Goal: Task Accomplishment & Management: Use online tool/utility

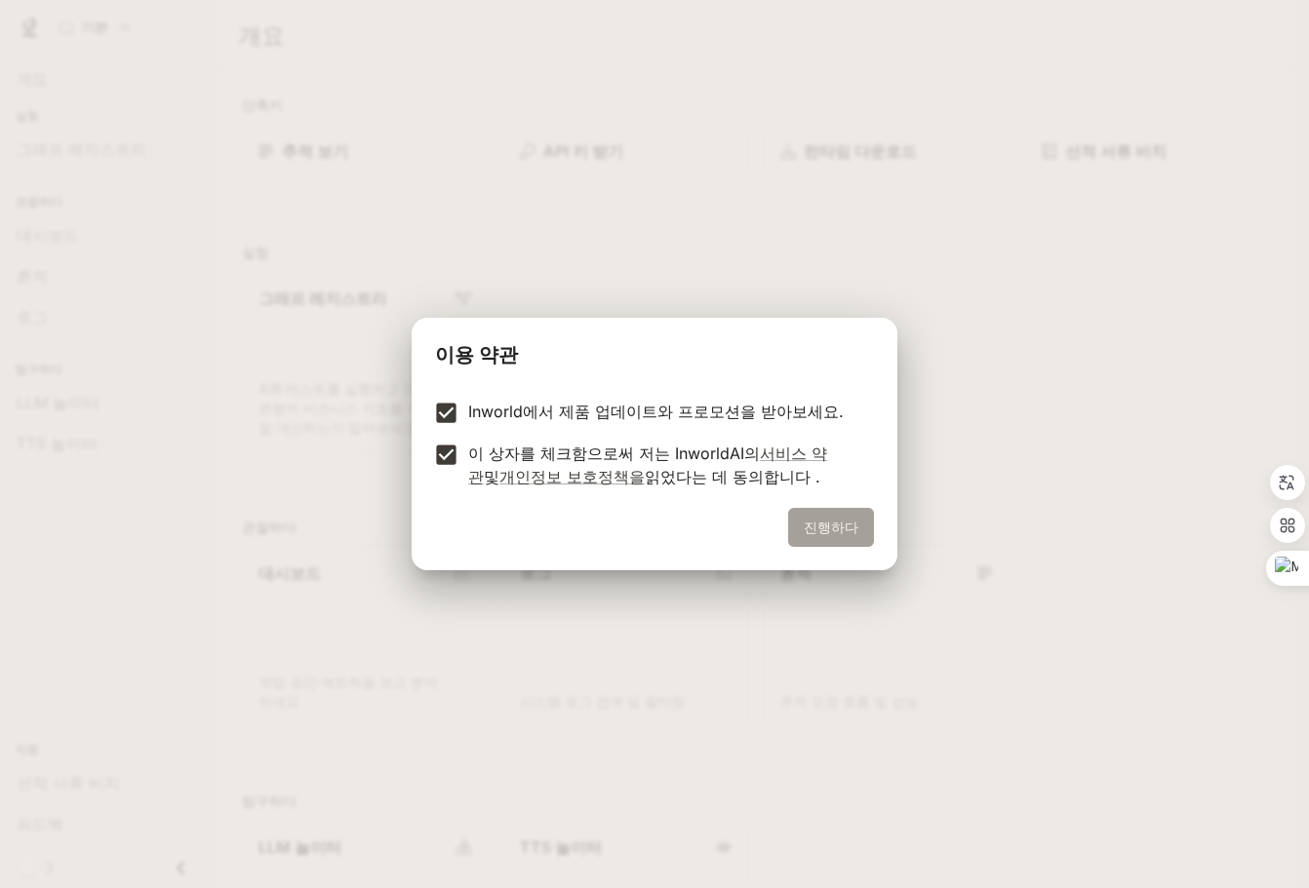
click at [833, 520] on font "진행하다" at bounding box center [831, 527] width 55 height 17
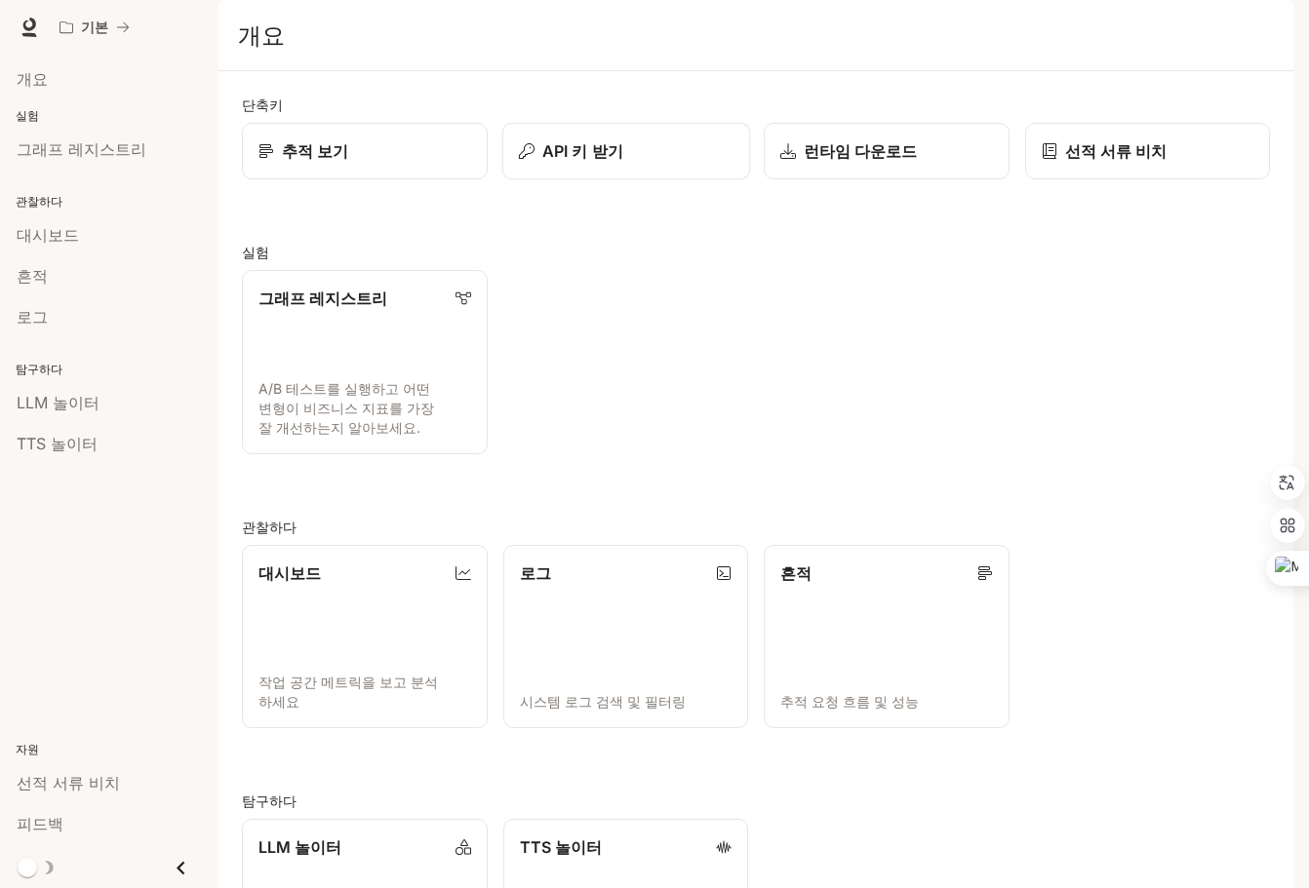
click at [635, 180] on button "API 키 받기" at bounding box center [625, 152] width 248 height 58
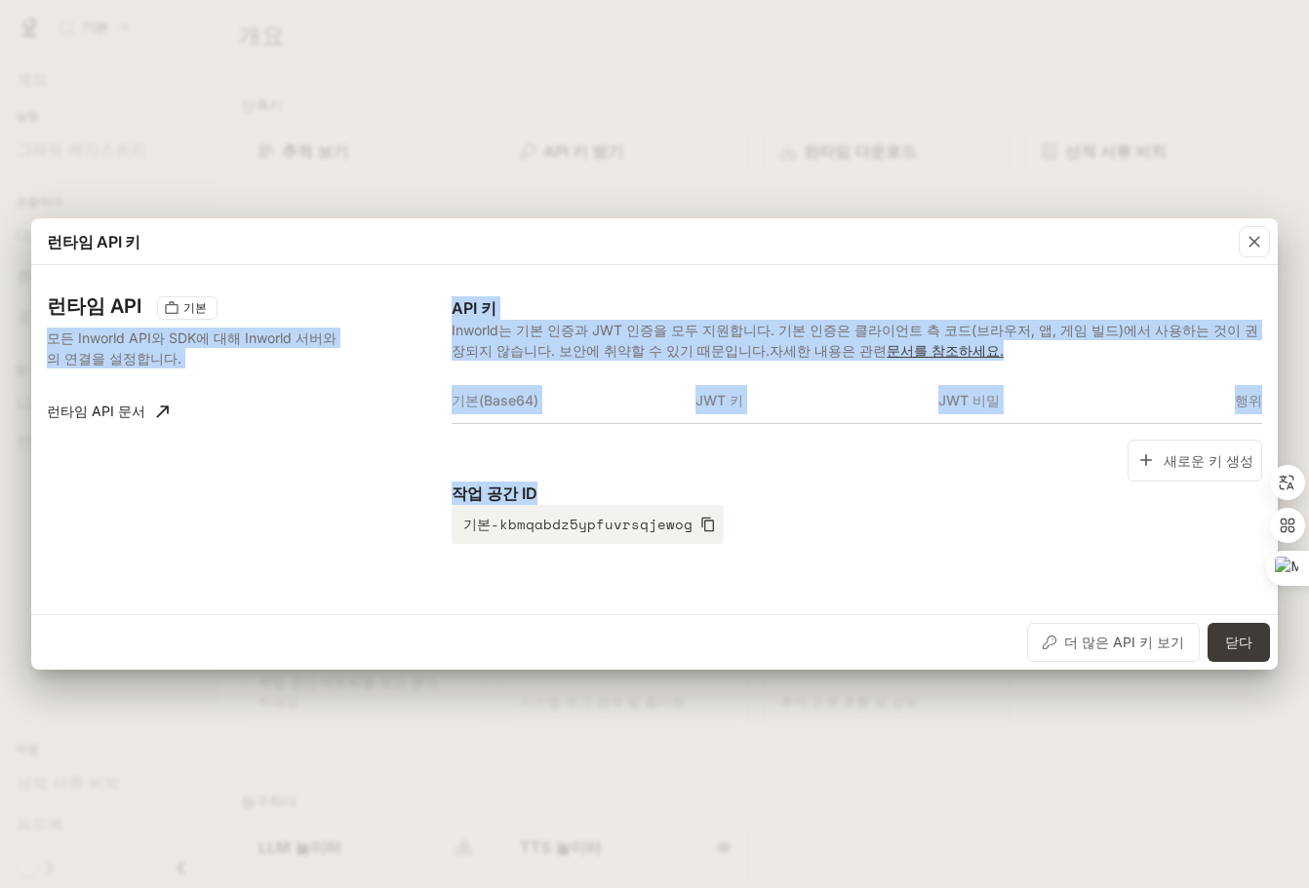
drag, startPoint x: 865, startPoint y: 560, endPoint x: 339, endPoint y: 425, distance: 542.6
click at [221, 326] on div "런타임 API 기본 모든 Inworld API와 SDK에 대해 Inworld 서버와의 연결을 설정합니다. 런타임 API 문서 API 키 Inw…" at bounding box center [654, 440] width 1215 height 334
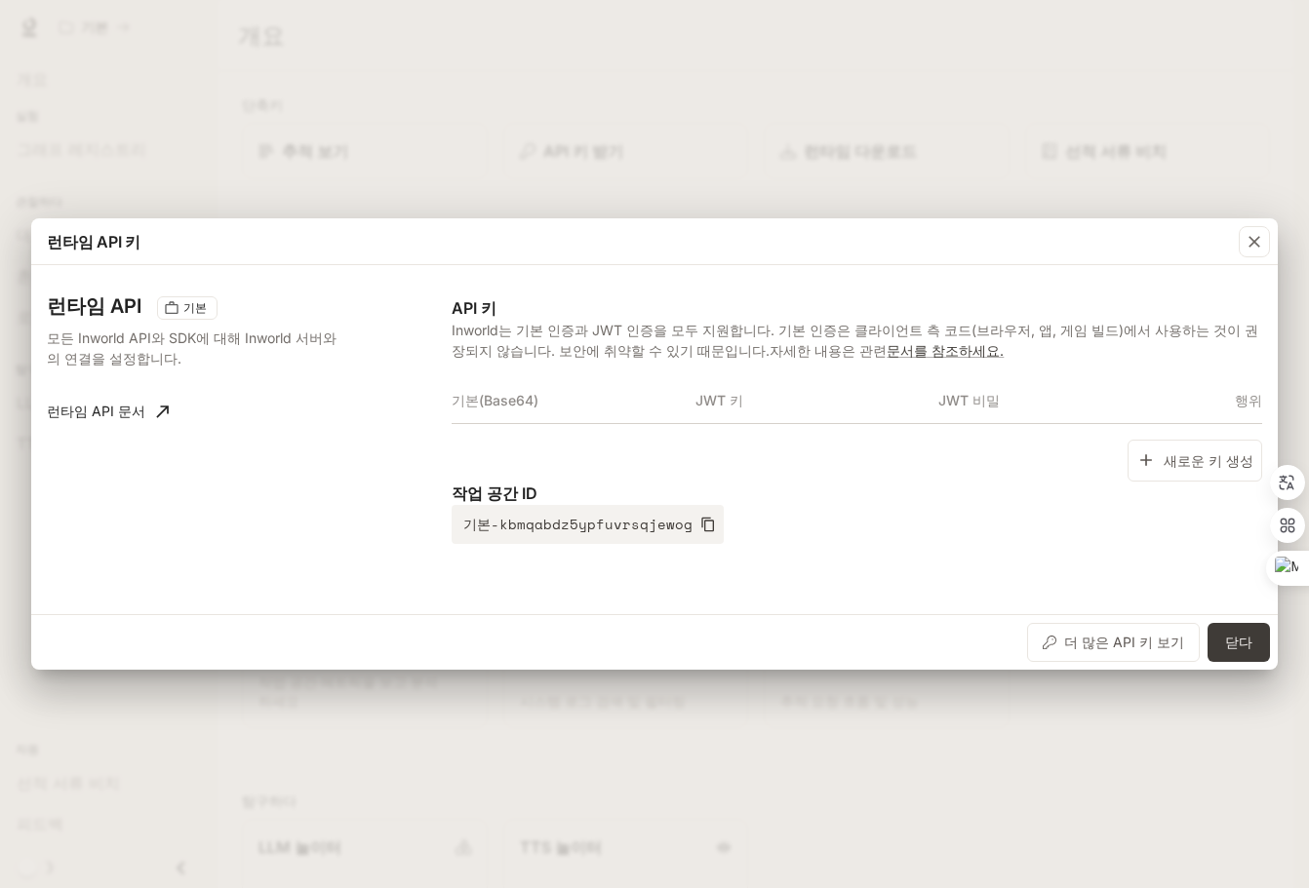
click at [731, 557] on div "런타임 API 기본 모든 Inworld API와 SDK에 대해 Inworld 서버와의 연결을 설정합니다. 런타임 API 문서 API 키 Inw…" at bounding box center [654, 440] width 1215 height 334
click at [235, 578] on div "런타임 API 기본 모든 Inworld API와 SDK에 대해 Inworld 서버와의 연결을 설정합니다. 런타임 API 문서 API 키 Inw…" at bounding box center [654, 440] width 1215 height 334
click at [1199, 465] on font "새로운 키 생성" at bounding box center [1208, 460] width 90 height 17
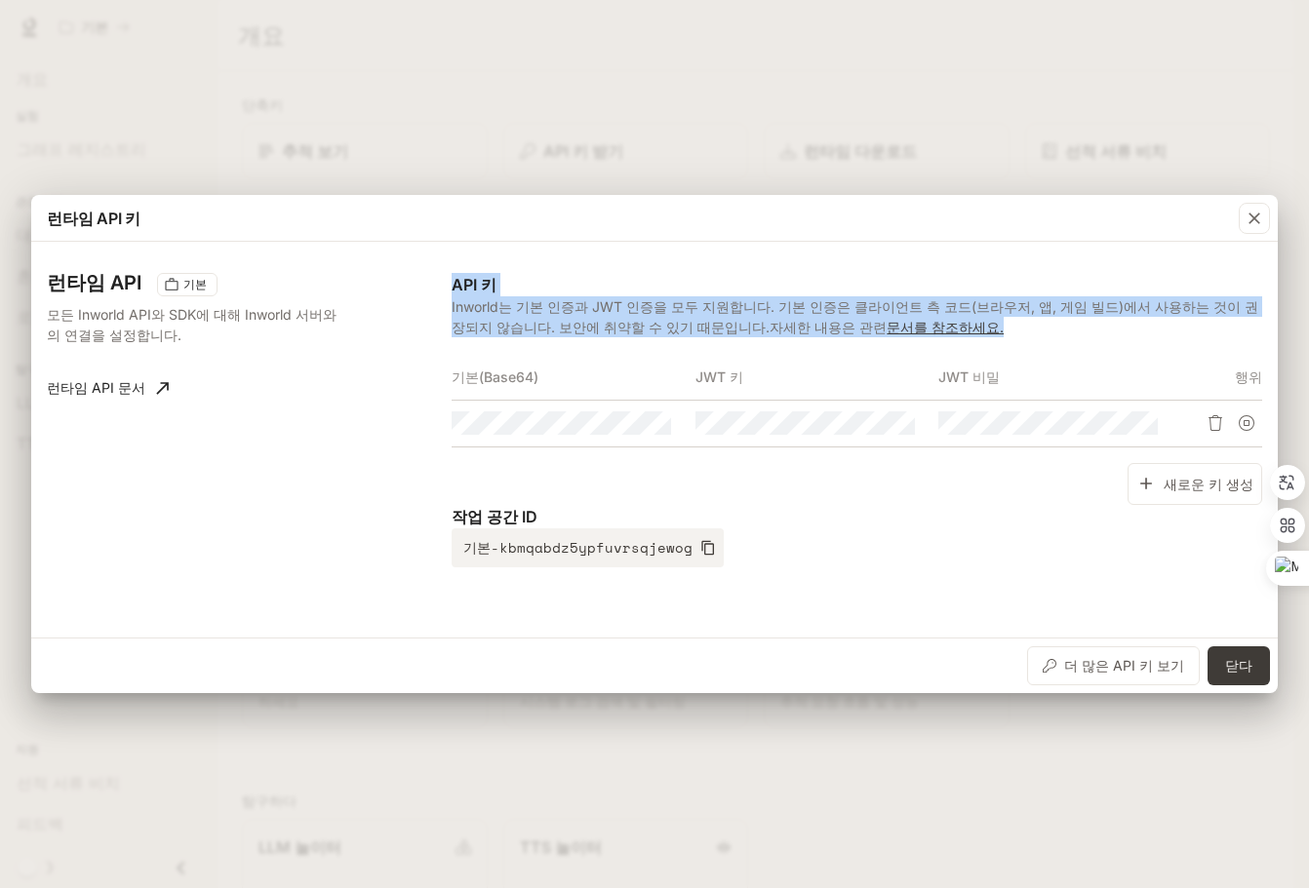
drag, startPoint x: 423, startPoint y: 372, endPoint x: 1269, endPoint y: 424, distance: 847.2
click at [1271, 424] on div "런타임 API 기본 모든 Inworld API와 SDK에 대해 Inworld 서버와의 연결을 설정합니다. 런타임 API 문서 API 키 Inw…" at bounding box center [654, 440] width 1246 height 396
copy div "API 키 Inworld는 기본 인증과 JWT 인증을 모두 지원합니다. 기본 인증은 클라이언트 측 코드(브라우저, 앱, 게임 빌드)에서 사용하…"
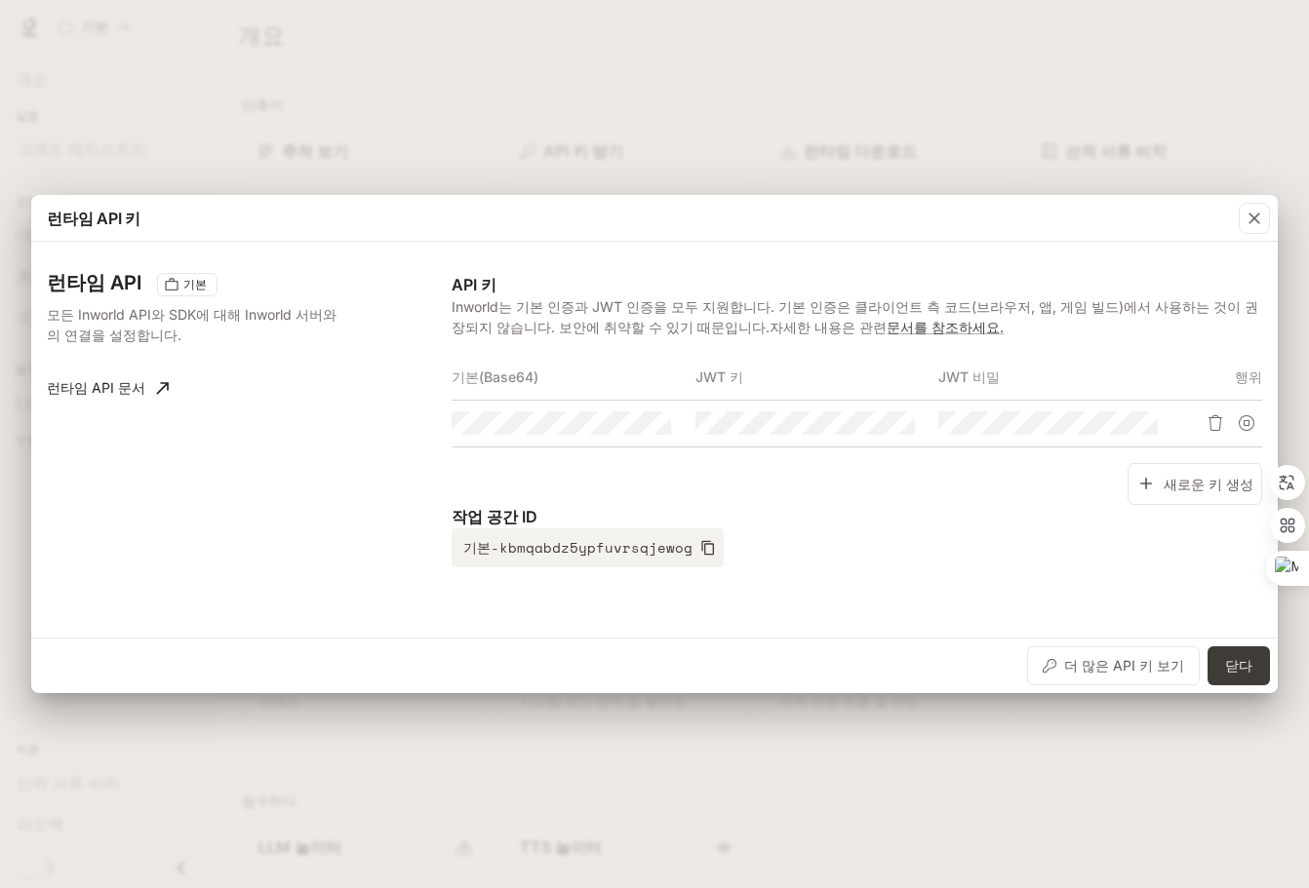
click at [657, 491] on div "새로운 키 생성" at bounding box center [857, 484] width 810 height 42
click at [624, 423] on icon "button" at bounding box center [620, 423] width 16 height 16
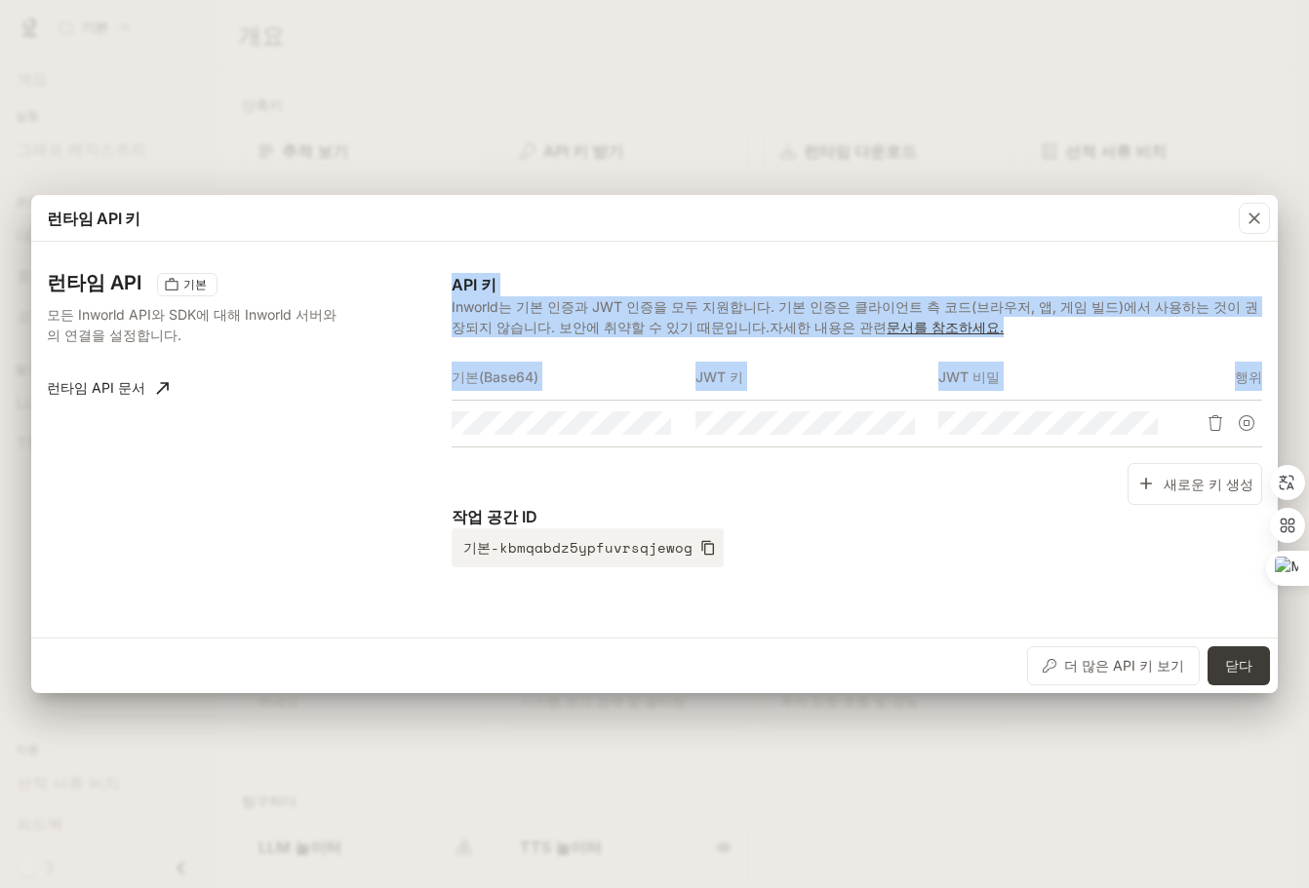
scroll to position [0, 1042]
click at [696, 430] on div "런타임 API 기본 모든 Inworld API와 SDK에 대해 Inworld 서버와의 연결을 설정합니다. 런타임 API 문서 API 키 Inw…" at bounding box center [654, 440] width 1215 height 380
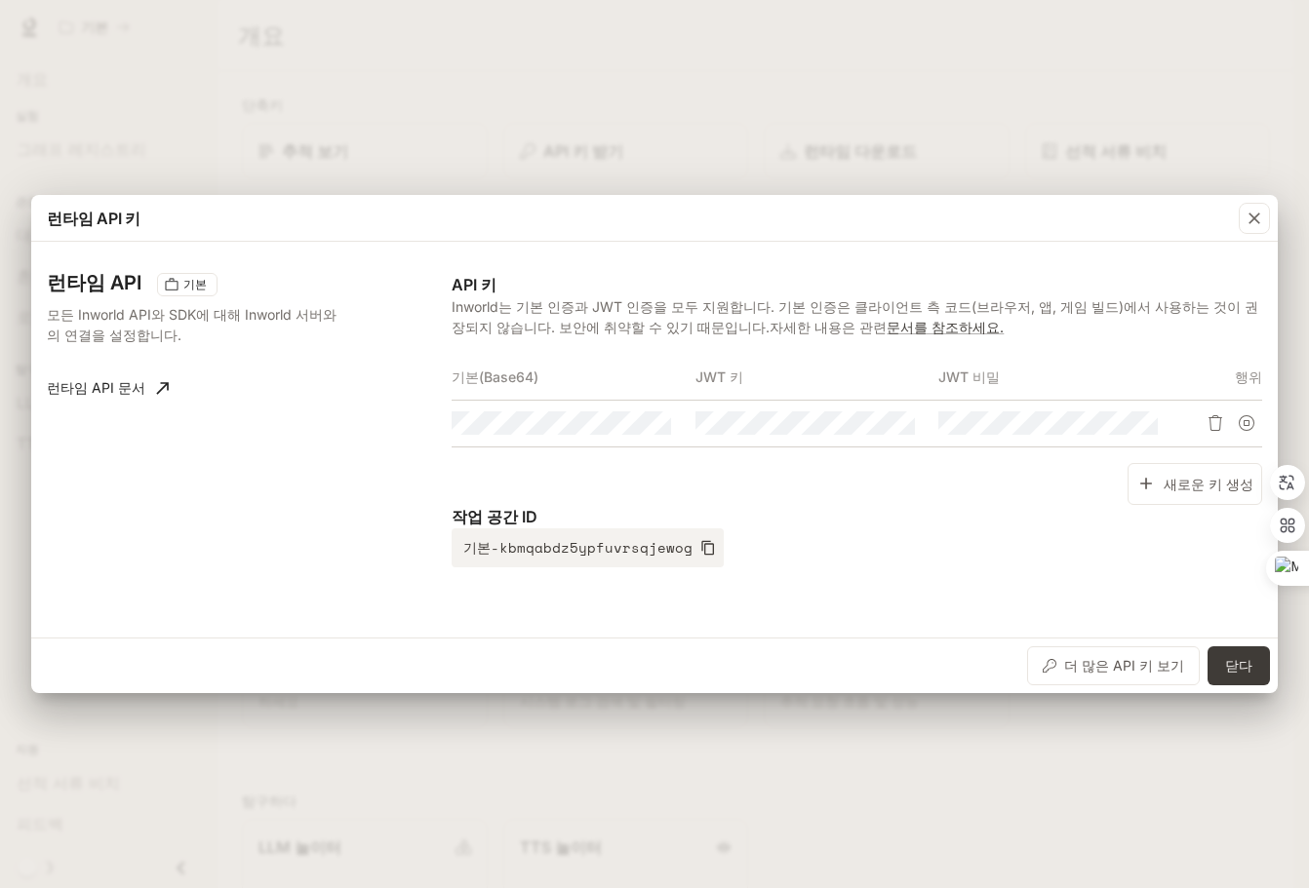
click at [612, 482] on div "새로운 키 생성" at bounding box center [857, 484] width 810 height 42
click at [654, 425] on icon "기본 복사(Base64)" at bounding box center [656, 423] width 16 height 16
click at [338, 130] on div "런타임 API 키 런타임 API 기본 모든 Inworld API와 SDK에 대해 Inworld 서버와의 연결을 설정합니다. 런타임 API 문서…" at bounding box center [654, 444] width 1309 height 888
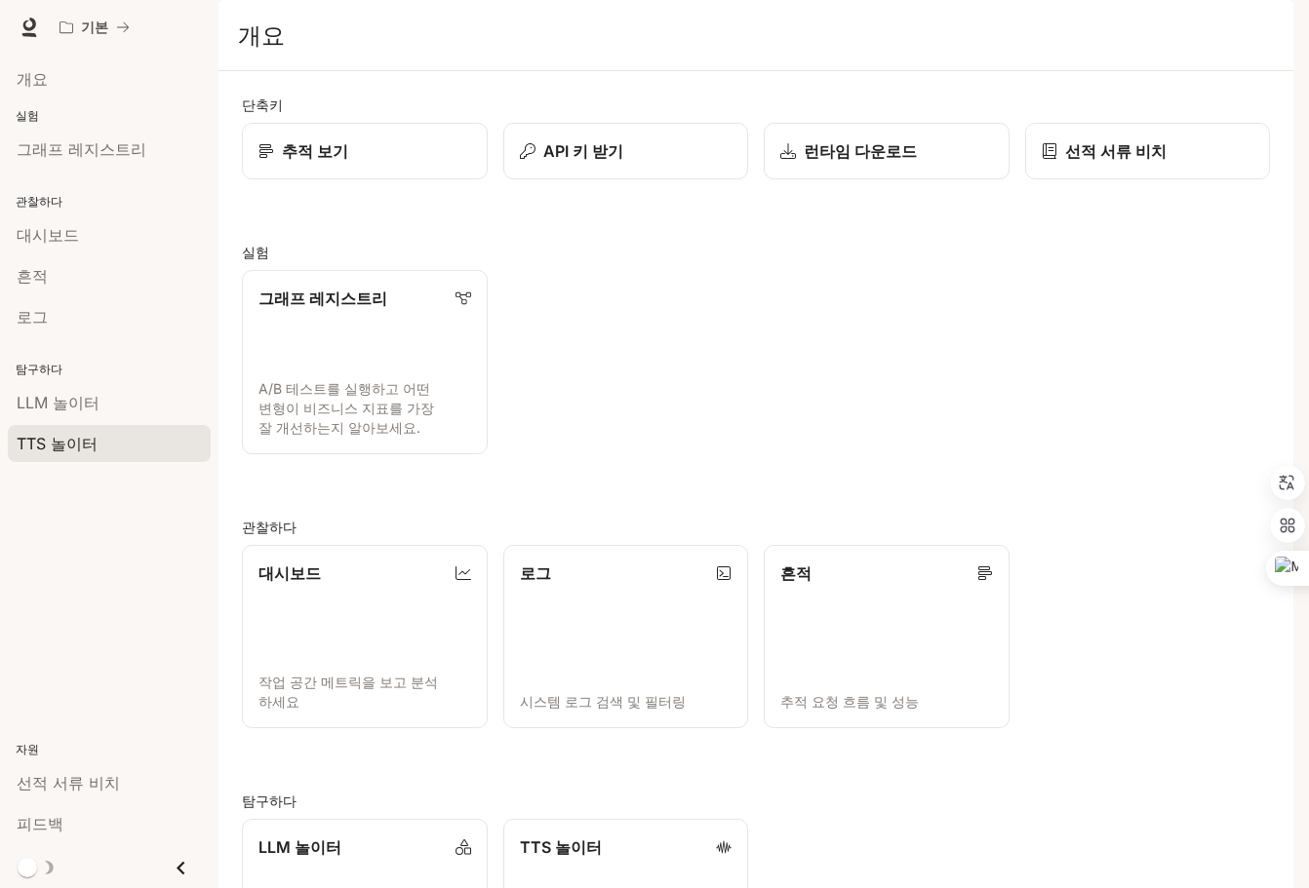
click at [63, 438] on font "TTS 놀이터" at bounding box center [57, 444] width 81 height 20
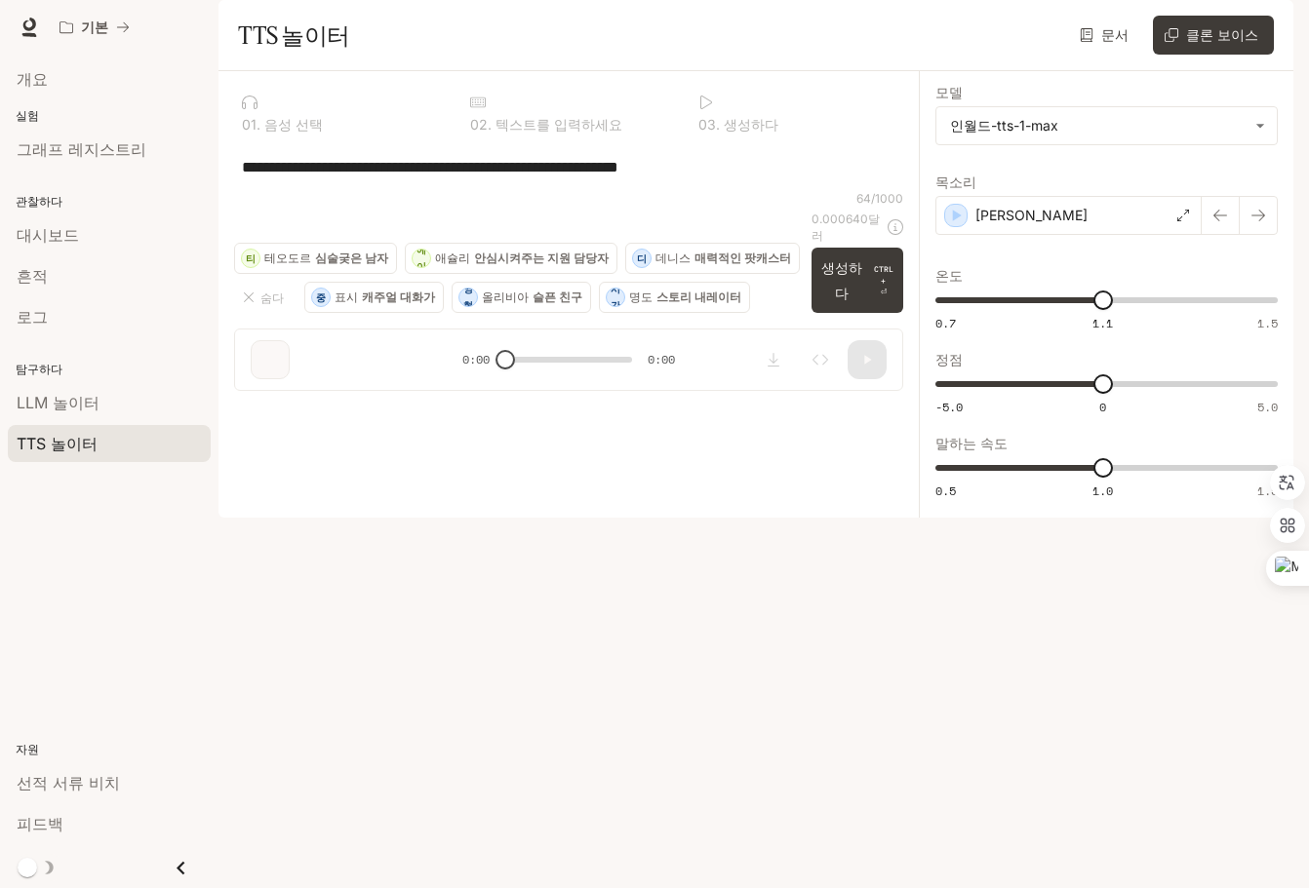
click at [300, 133] on font "음성 선택" at bounding box center [293, 124] width 59 height 17
click at [1096, 185] on body "**********" at bounding box center [654, 444] width 1309 height 888
click at [839, 258] on div at bounding box center [654, 444] width 1309 height 888
click at [39, 399] on font "LLM 놀이터" at bounding box center [58, 403] width 83 height 20
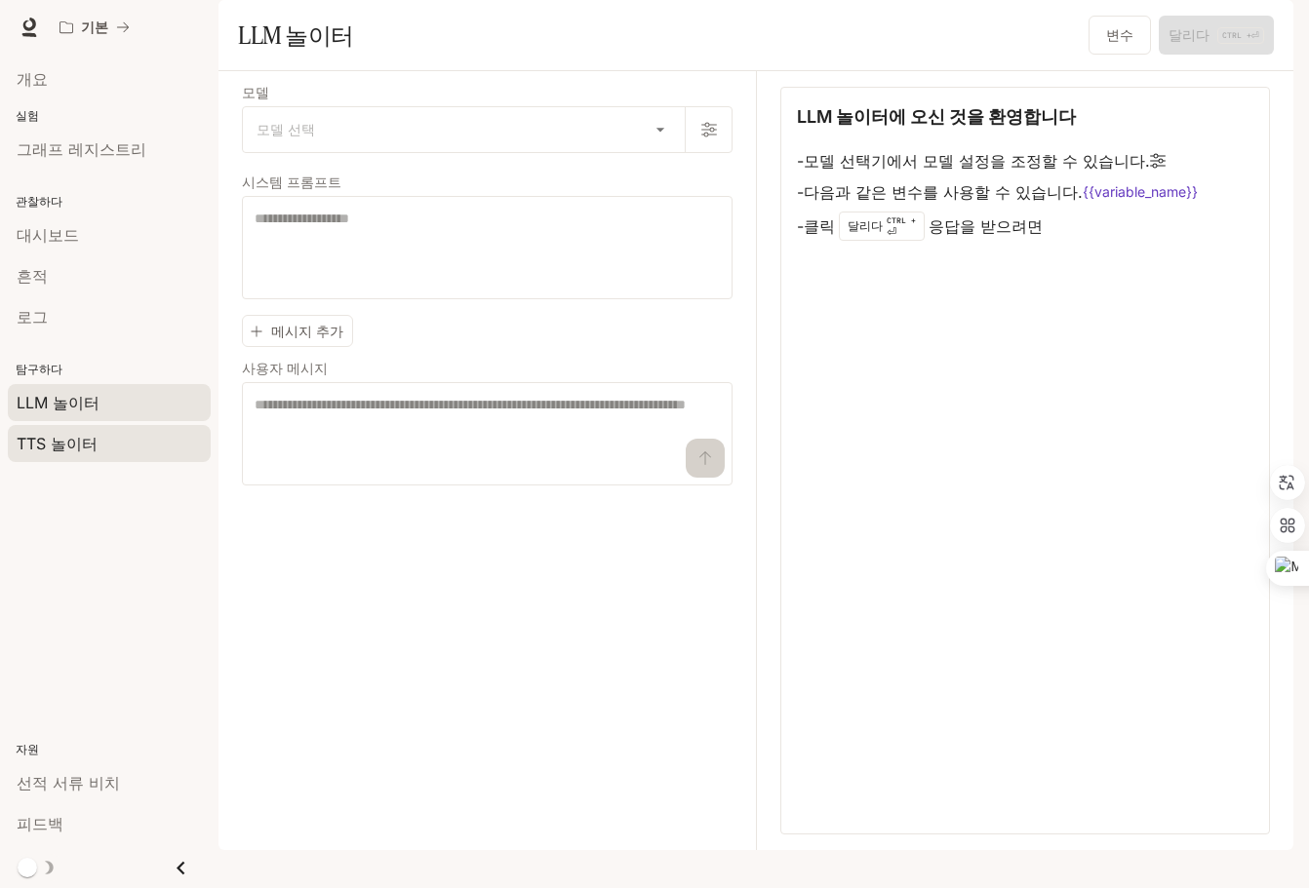
click at [51, 428] on link "TTS 놀이터" at bounding box center [109, 443] width 203 height 37
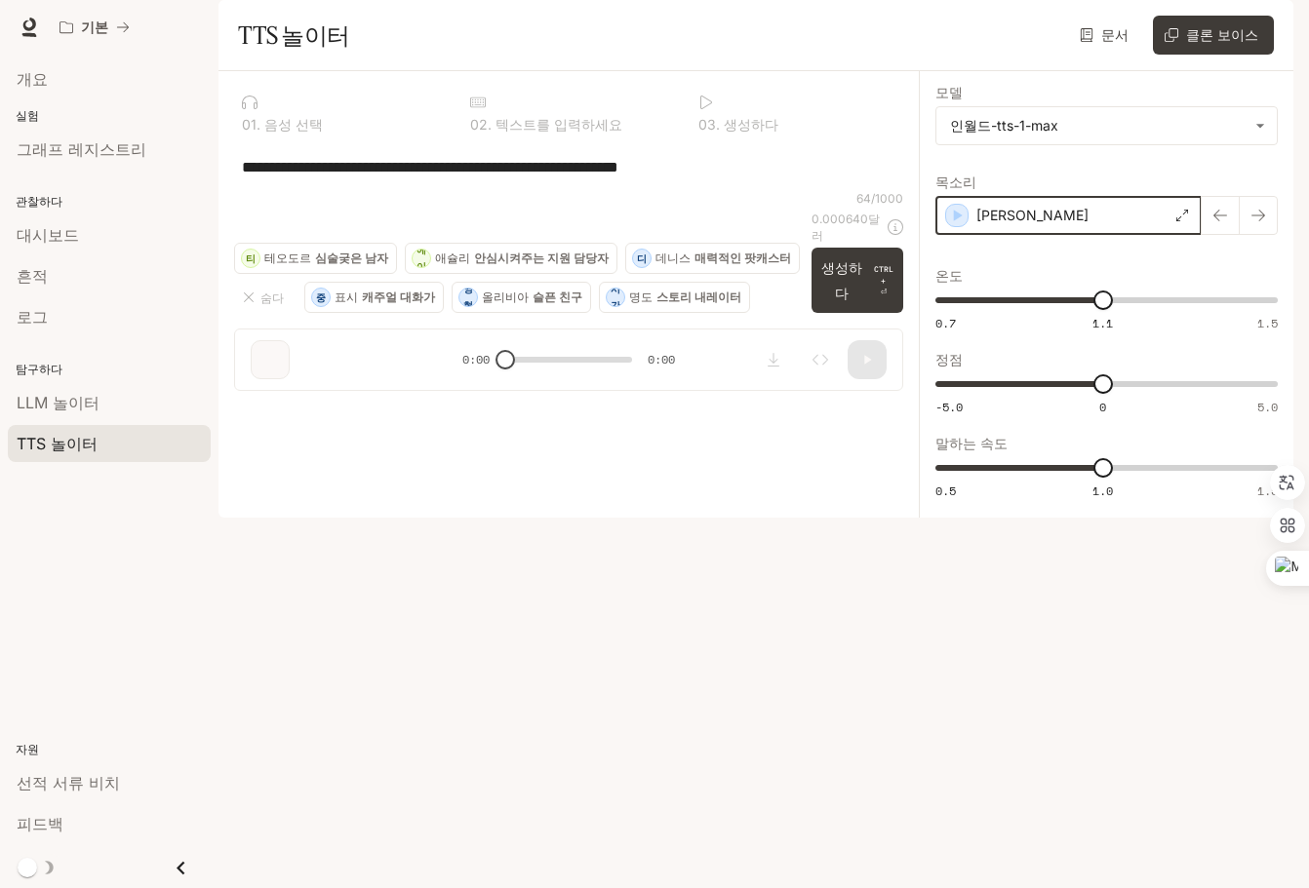
click at [950, 225] on icon "button" at bounding box center [957, 216] width 20 height 20
click at [1146, 172] on body "**********" at bounding box center [654, 444] width 1309 height 888
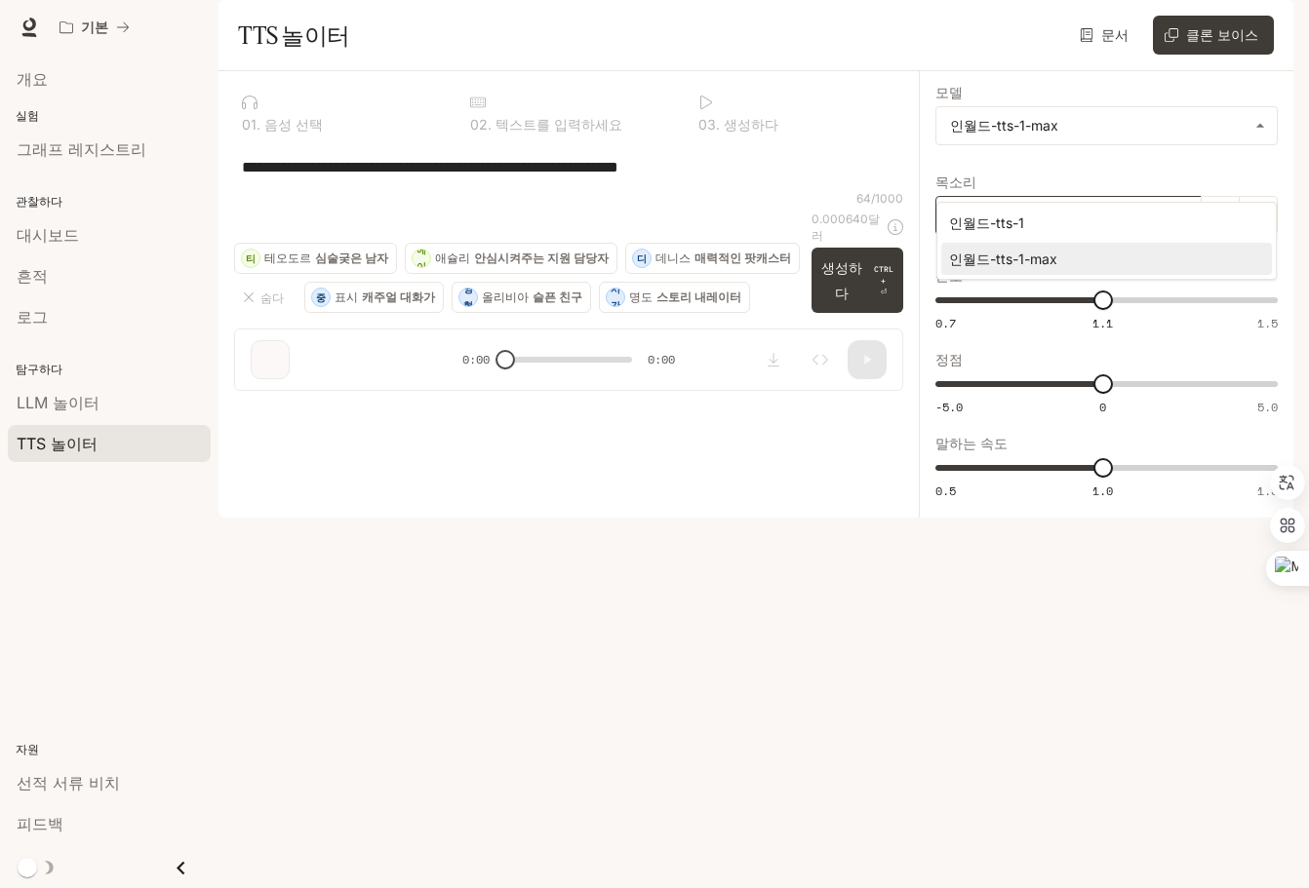
click at [1010, 219] on font "인월드-tts-1" at bounding box center [986, 223] width 75 height 17
type input "**********"
click at [1178, 221] on icon at bounding box center [1183, 216] width 12 height 12
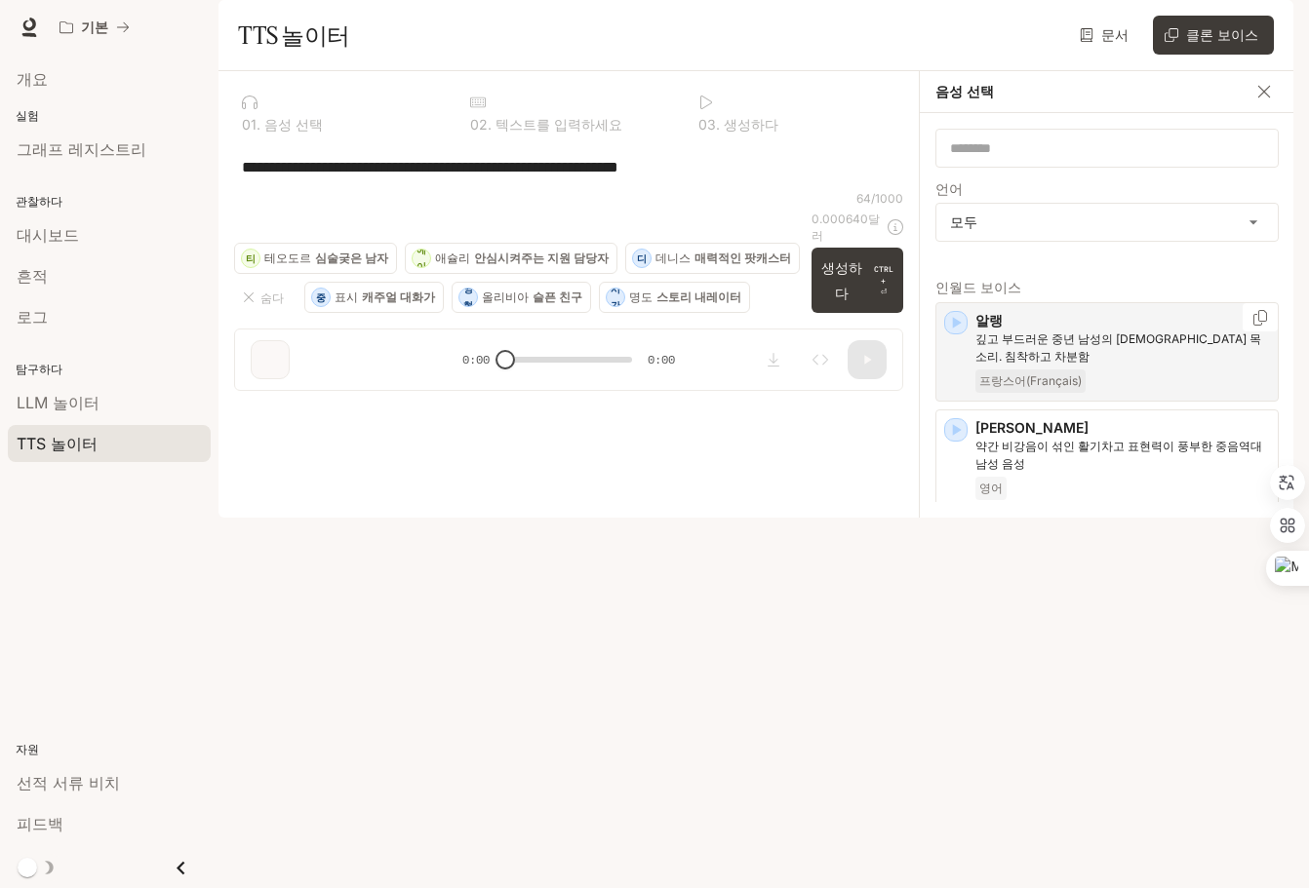
click at [953, 333] on icon "button" at bounding box center [956, 323] width 20 height 20
click at [1075, 158] on input "text" at bounding box center [1106, 148] width 341 height 20
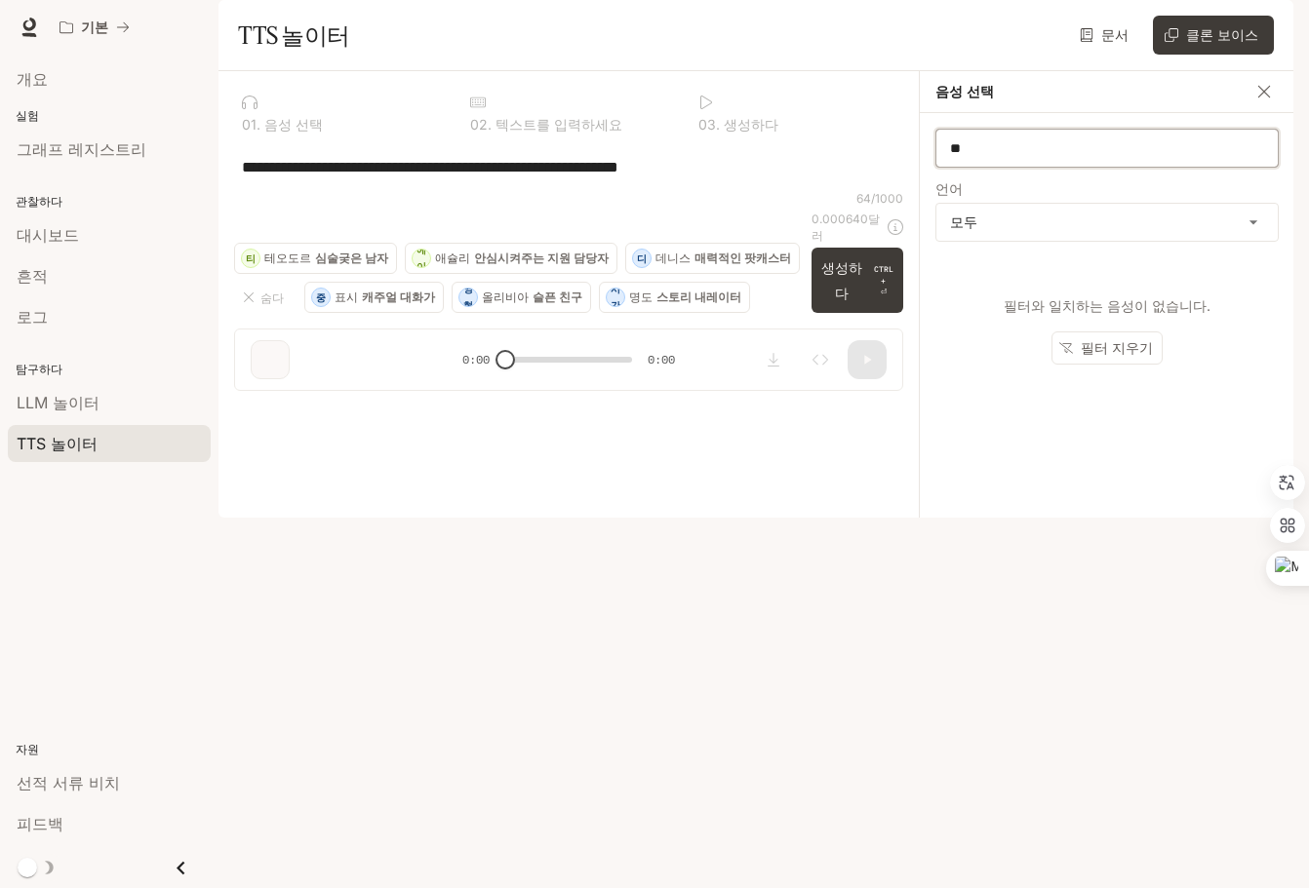
type input "**"
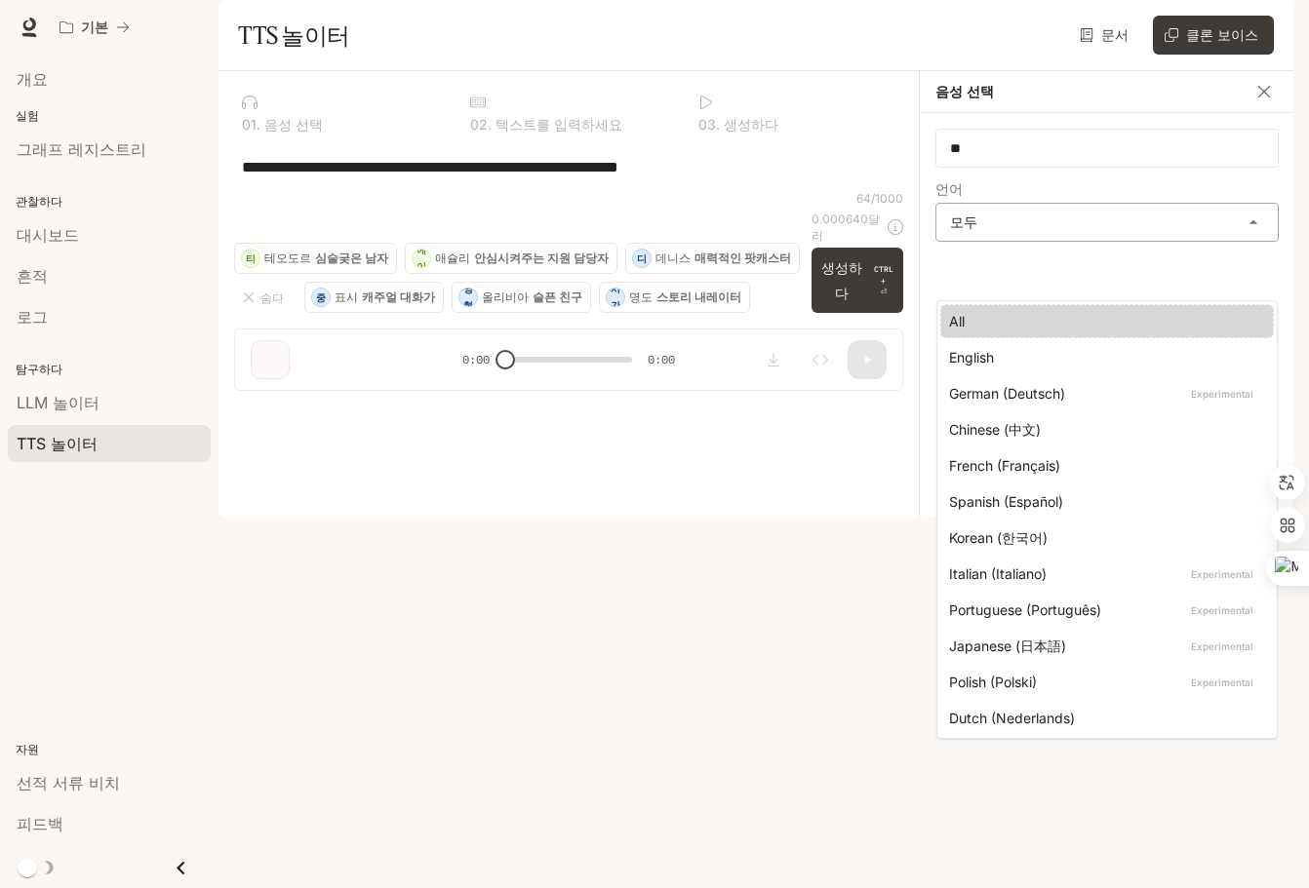
click at [1097, 266] on body "**********" at bounding box center [654, 444] width 1309 height 888
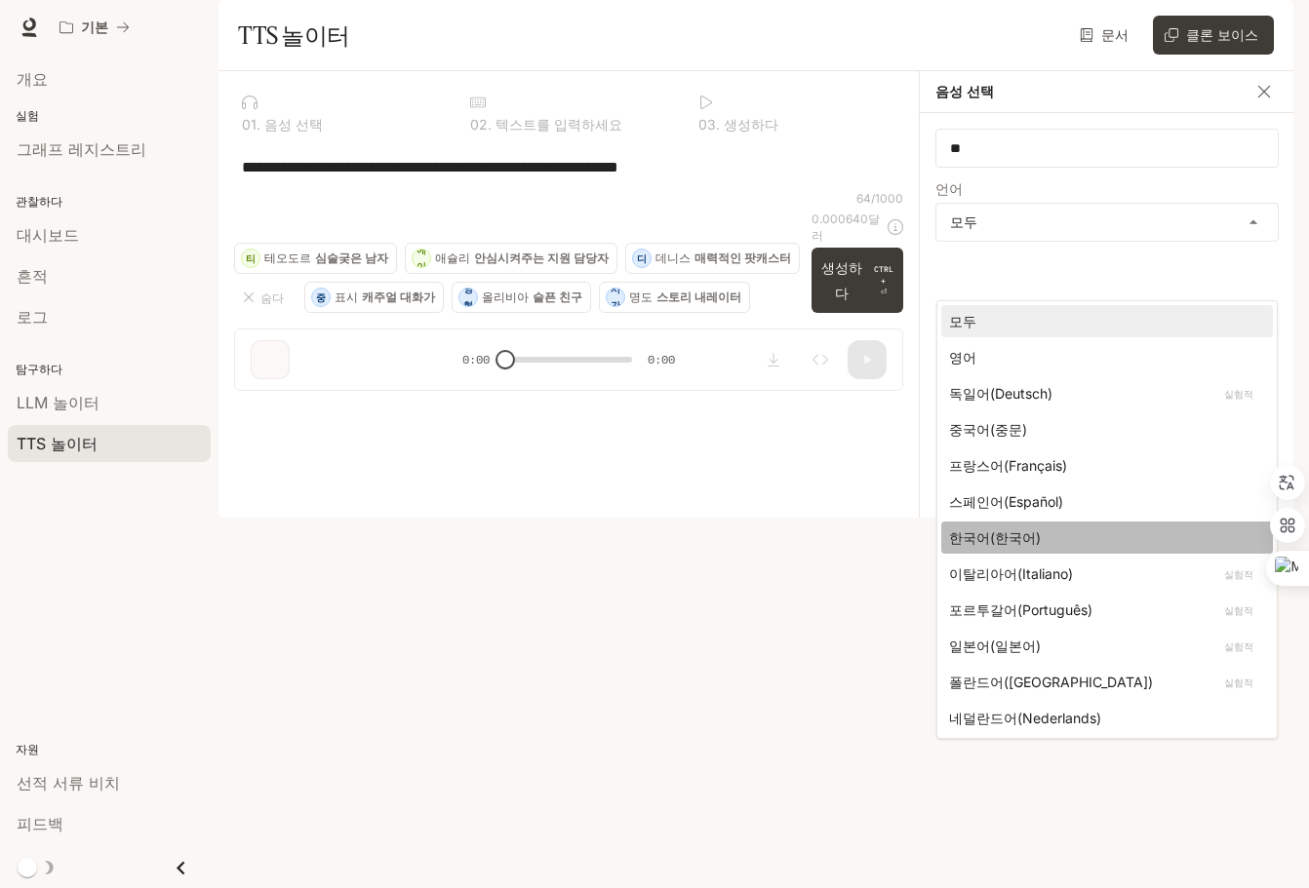
click at [1013, 533] on font "한국어(한국어)" at bounding box center [995, 538] width 92 height 17
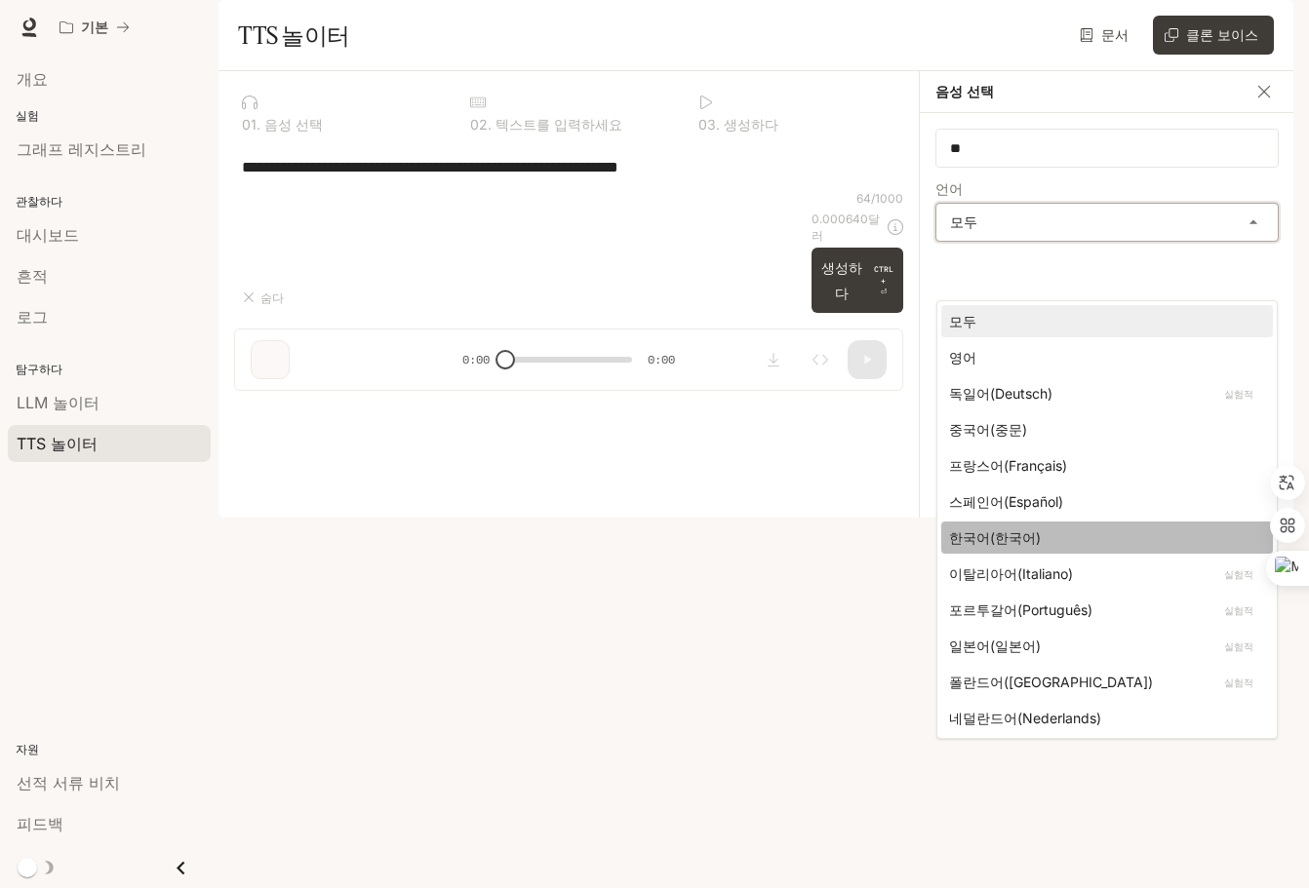
type input "*****"
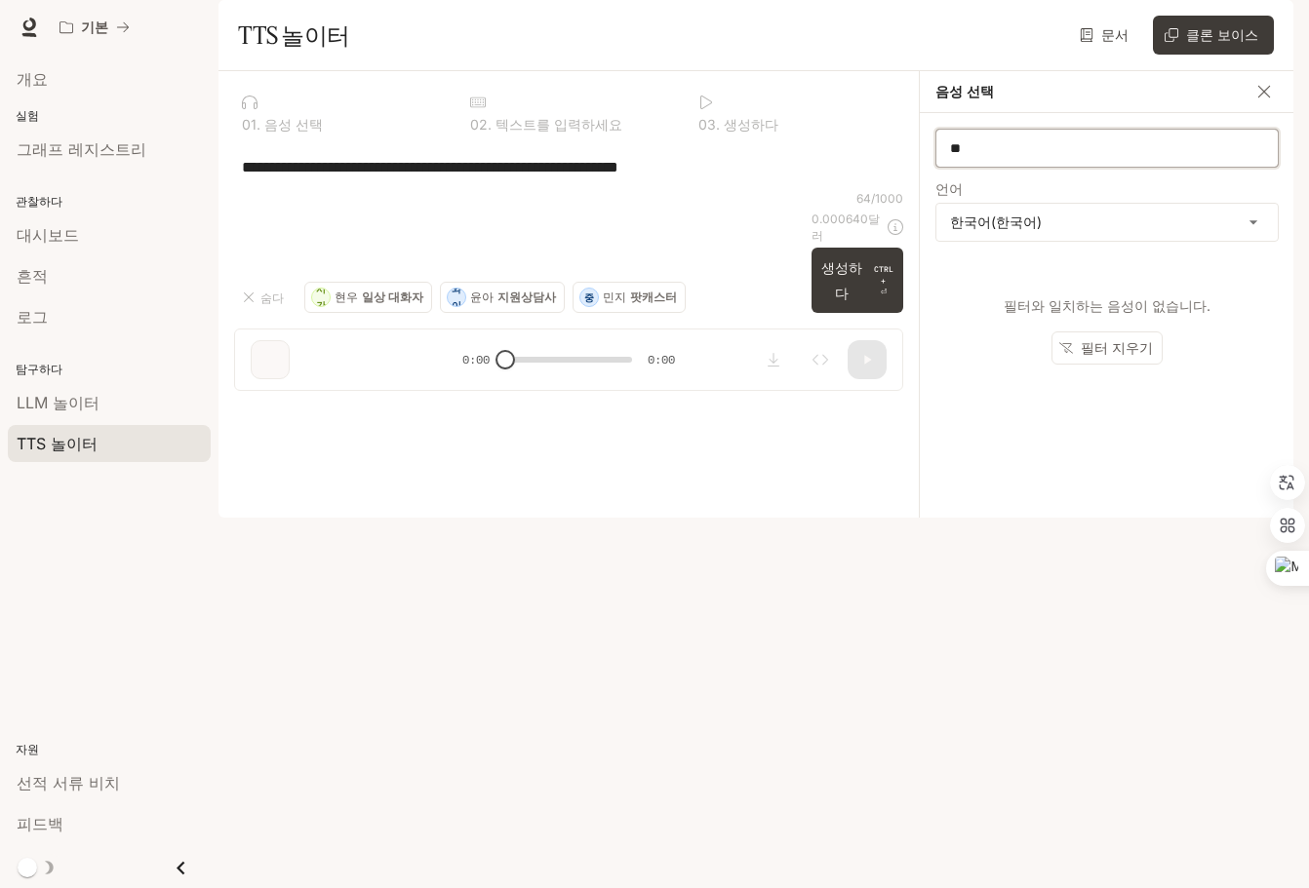
click at [1006, 158] on input "**" at bounding box center [1106, 148] width 341 height 20
type input "*"
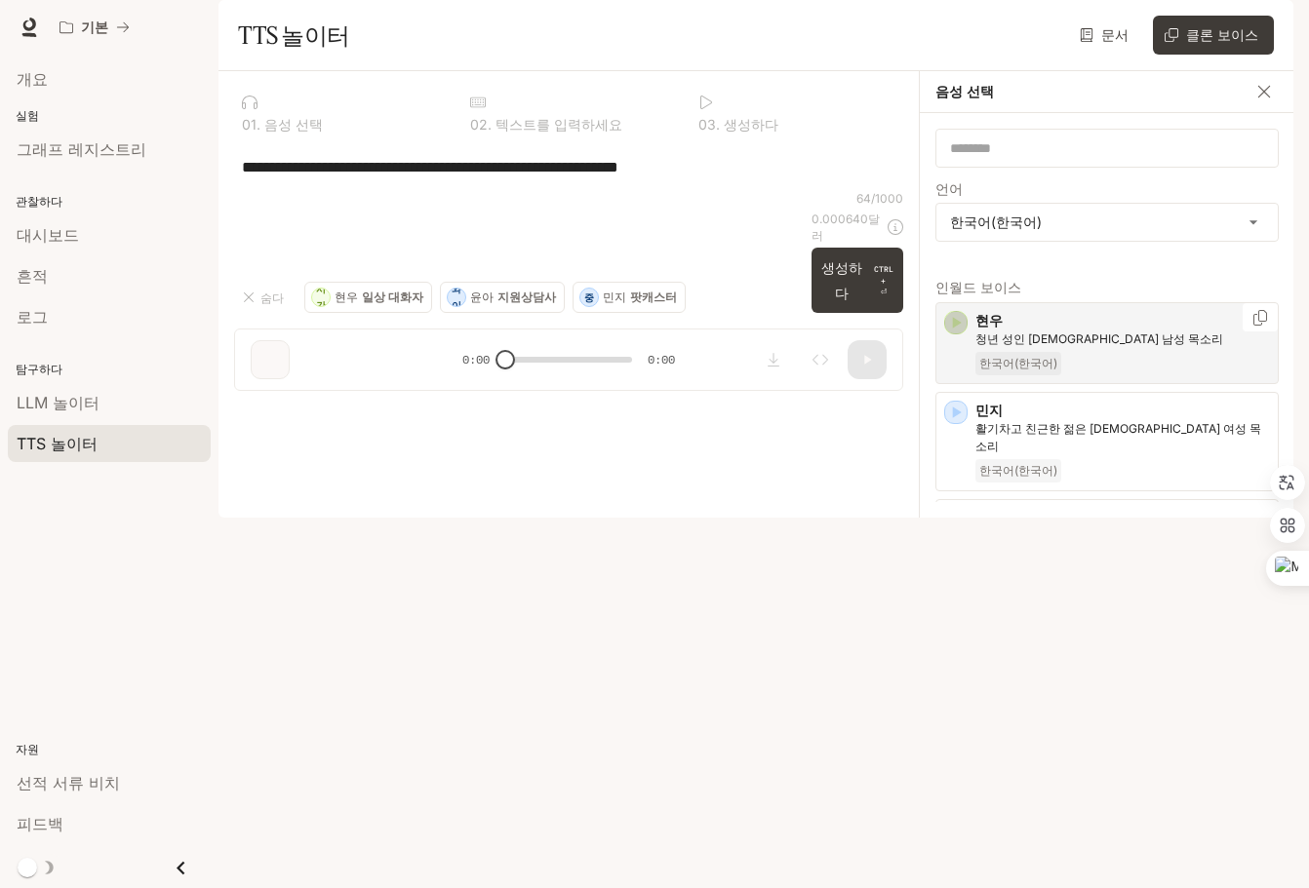
click at [955, 329] on icon "button" at bounding box center [957, 323] width 9 height 12
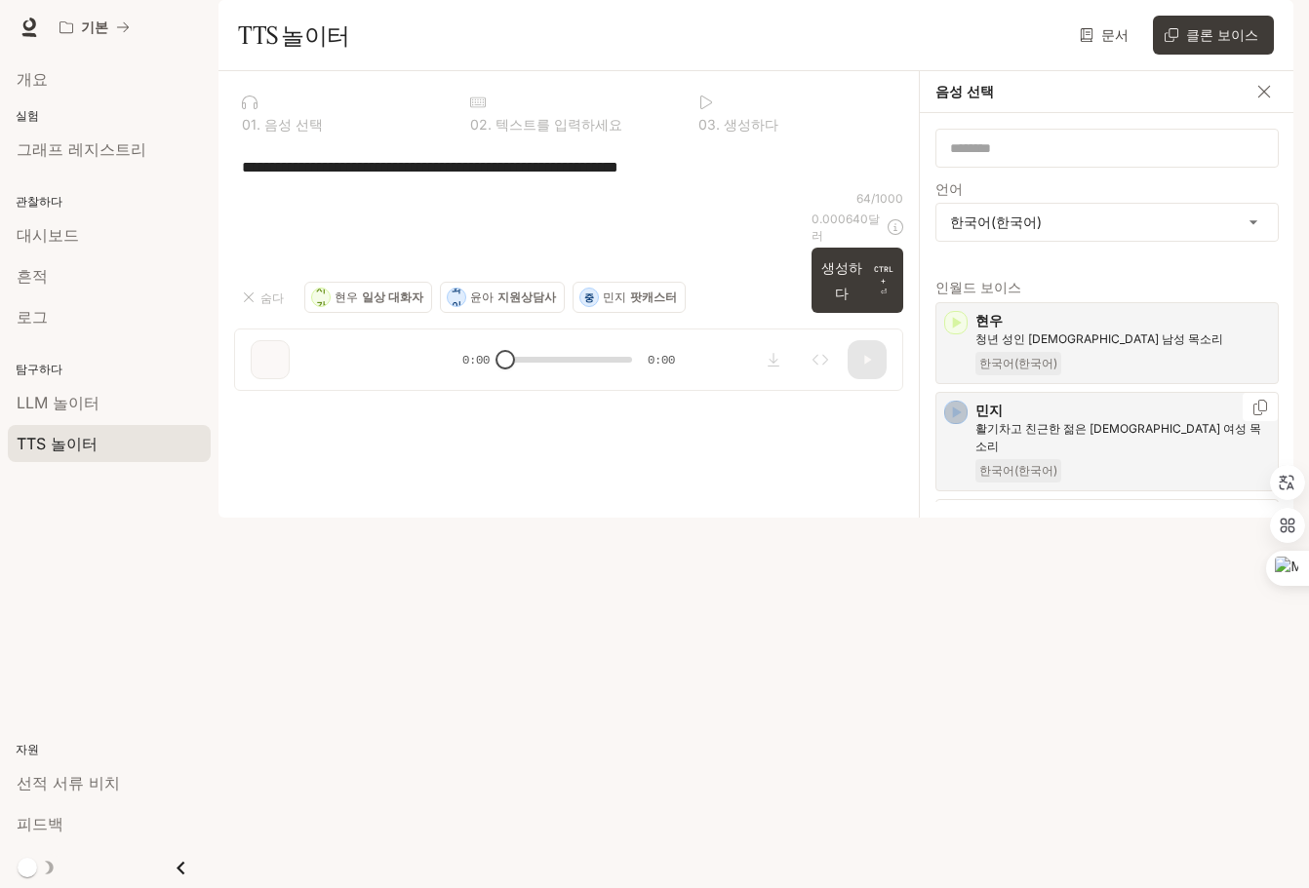
click at [959, 422] on icon "button" at bounding box center [956, 413] width 20 height 20
click at [953, 526] on icon "button" at bounding box center [957, 520] width 9 height 12
click at [958, 633] on icon "button" at bounding box center [957, 627] width 9 height 12
click at [340, 178] on textarea "**********" at bounding box center [568, 167] width 653 height 22
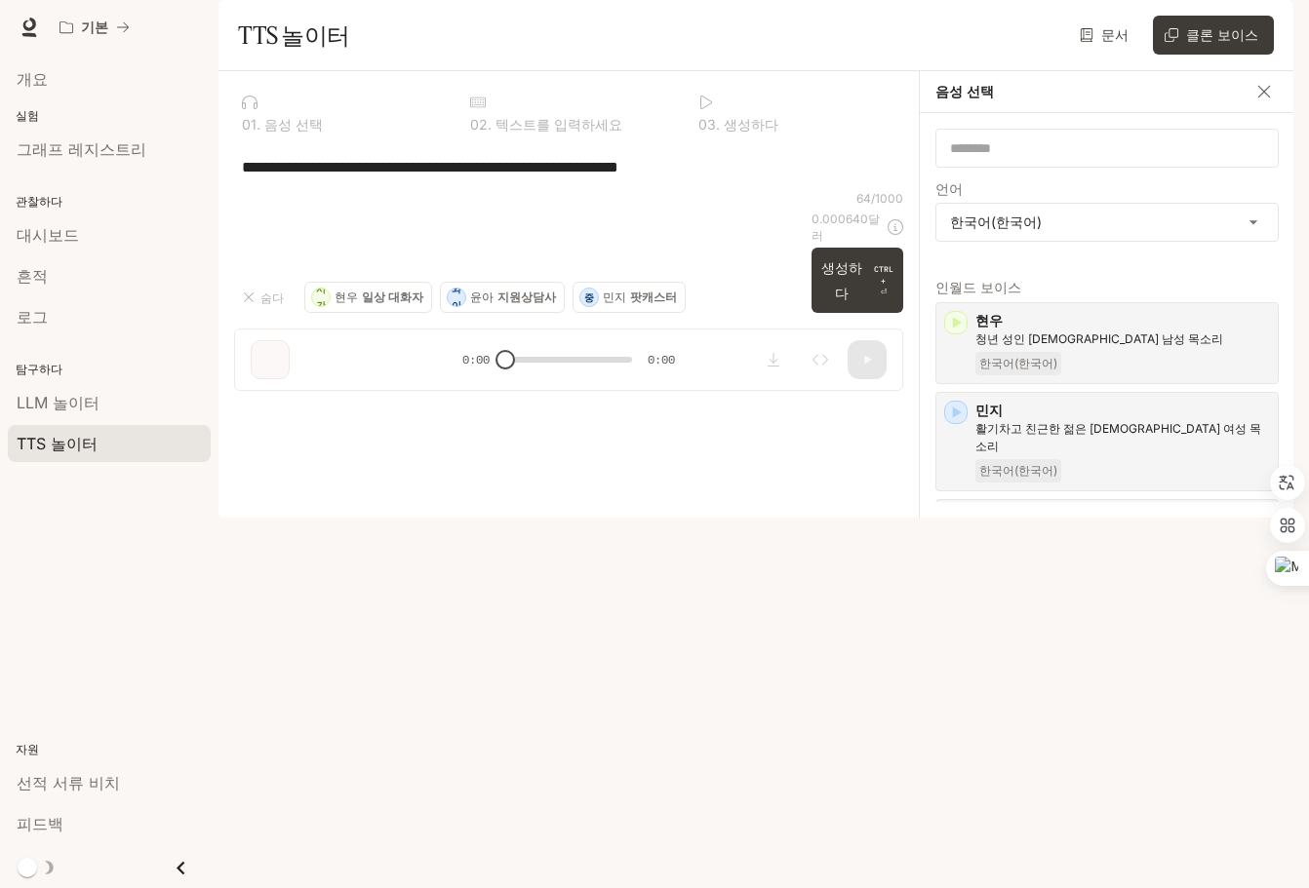
click at [340, 178] on textarea "**********" at bounding box center [568, 167] width 653 height 22
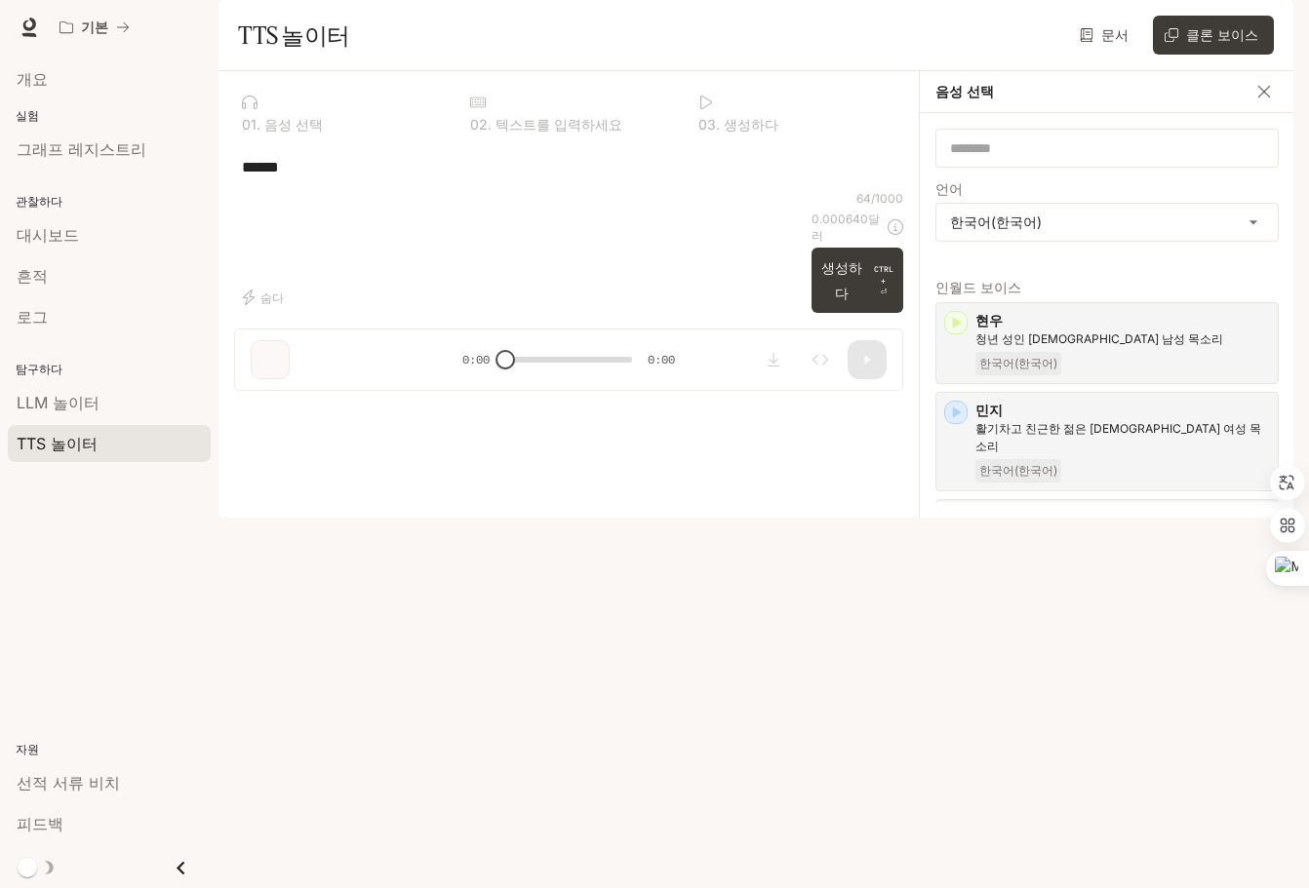
drag, startPoint x: 361, startPoint y: 226, endPoint x: 223, endPoint y: 226, distance: 137.5
click at [224, 226] on div "0 1 . 음성 선택 0 2 . 텍스트를 입력하세요 0 3 . 생성하다 ***** * ​ 숨다 64 / 1000 0.000640 달러 생성하다…" at bounding box center [568, 238] width 700 height 335
paste textarea "**********"
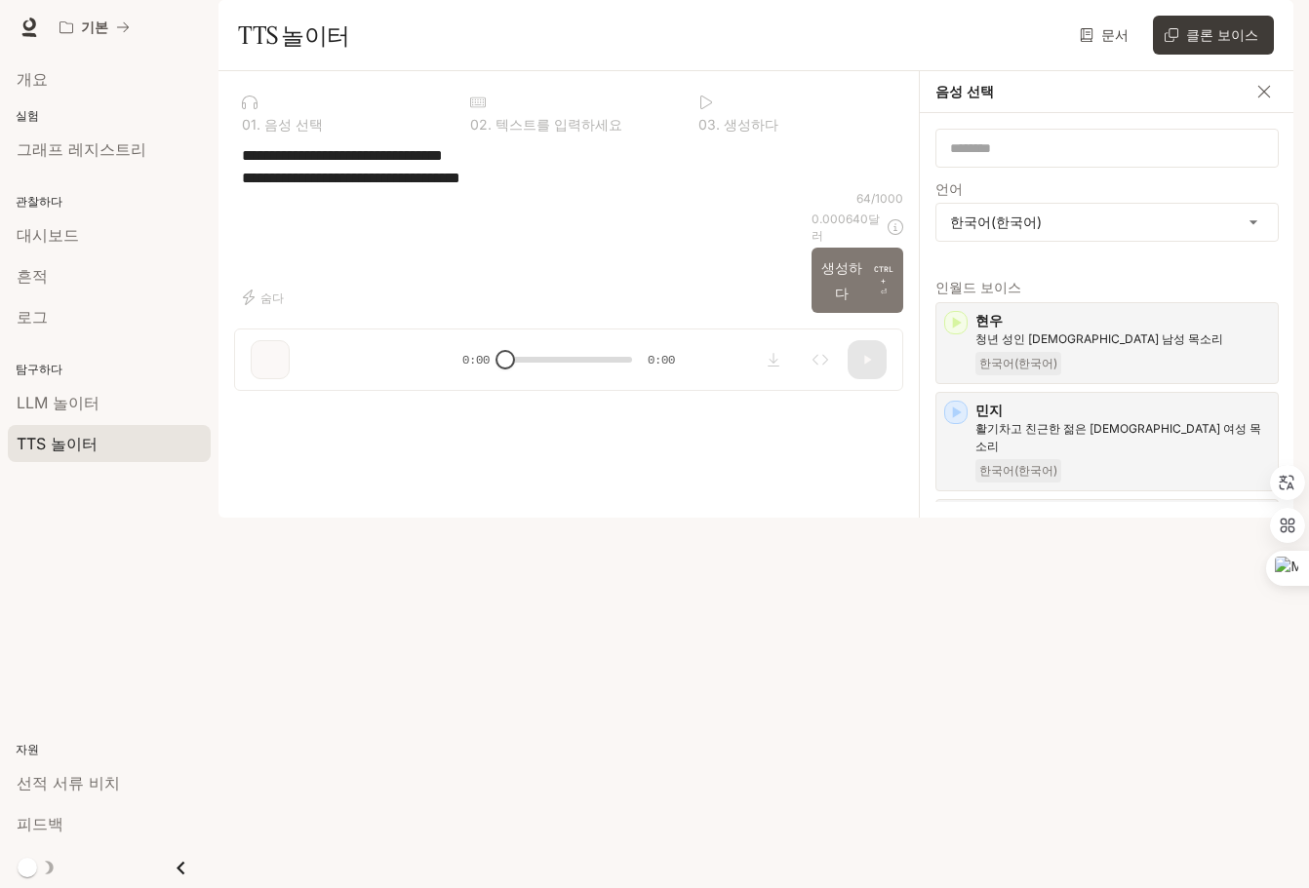
type textarea "**********"
click at [833, 300] on font "생성하다" at bounding box center [841, 279] width 41 height 41
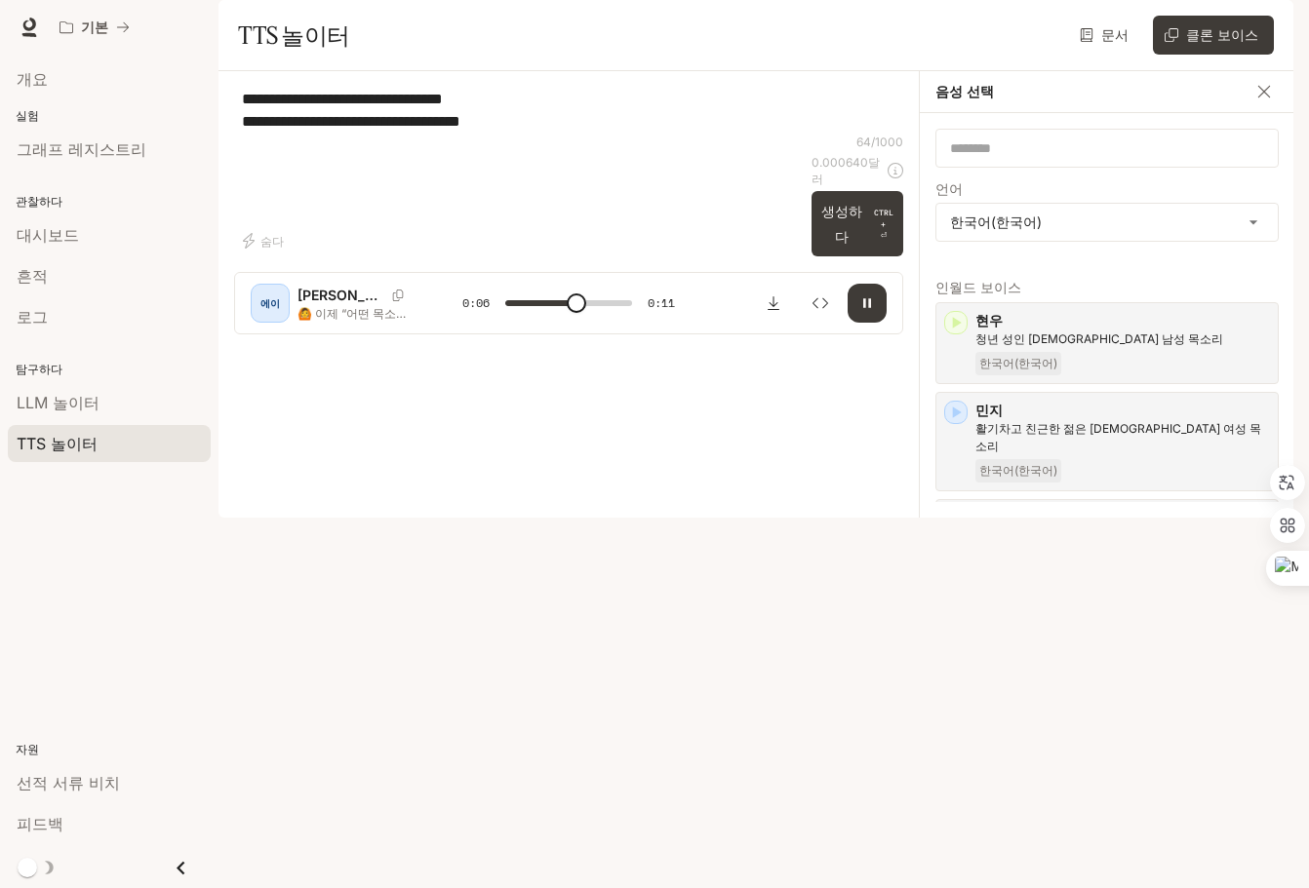
click at [966, 638] on div "button" at bounding box center [955, 626] width 21 height 21
type input "*"
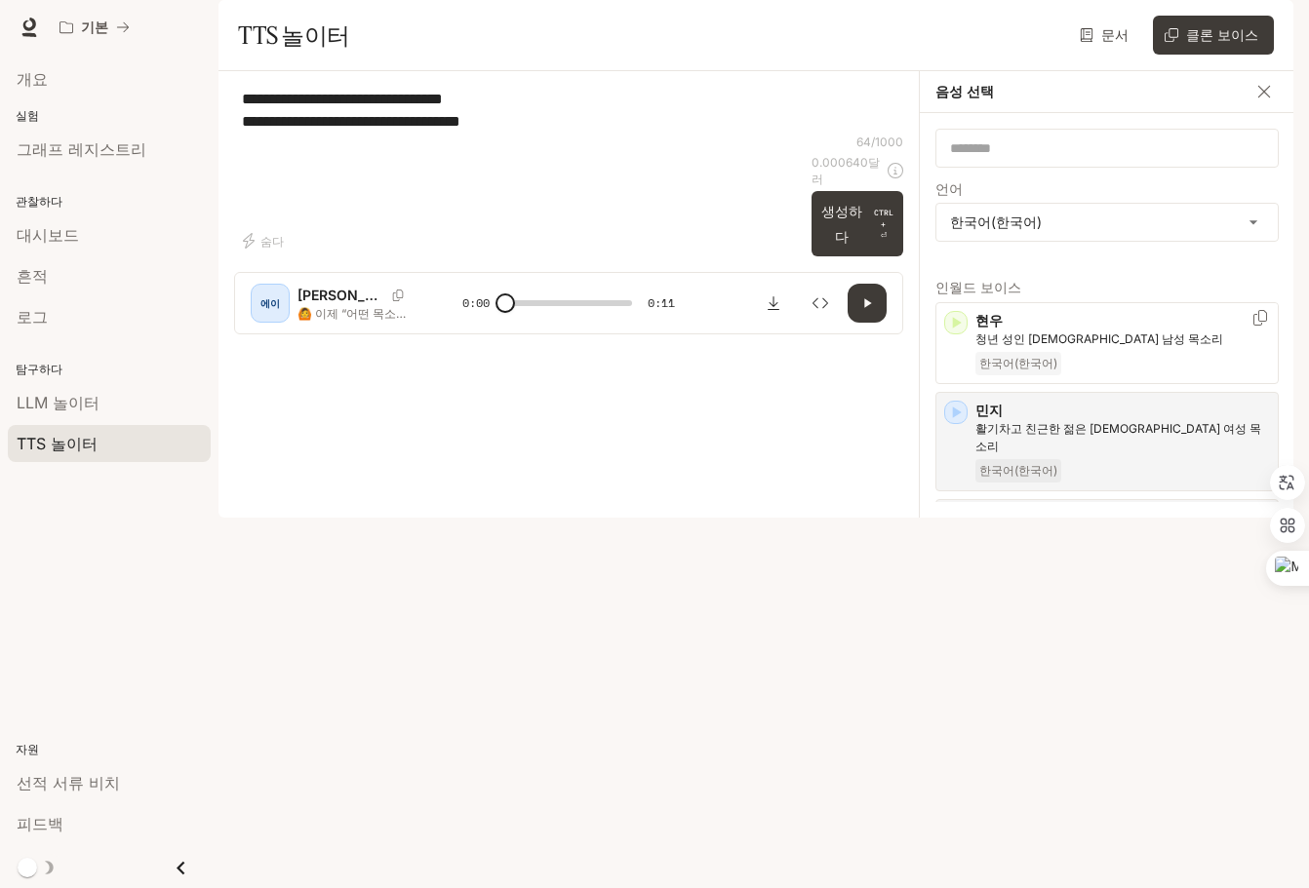
click at [959, 333] on icon "button" at bounding box center [956, 323] width 20 height 20
click at [341, 335] on div "에이 알렉스 🙆 이제 “어떤 목소리를 고를까?” 하는 서비스예요. Inworld TTS에서는 음성 안내를 선택합니다. 0:00 0:11" at bounding box center [568, 303] width 669 height 62
click at [259, 319] on div "에이" at bounding box center [270, 303] width 31 height 31
click at [75, 400] on font "LLM 놀이터" at bounding box center [58, 403] width 83 height 20
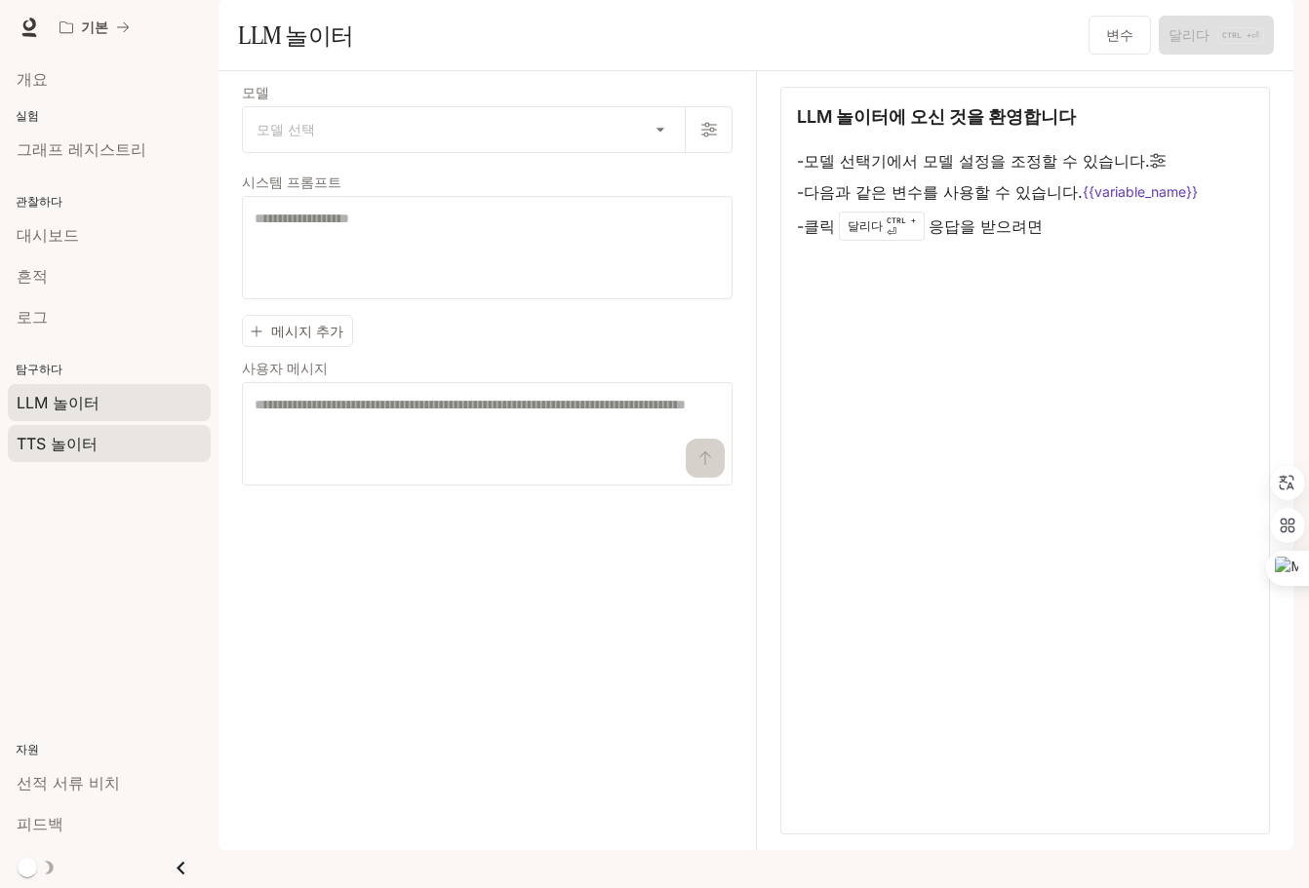
click at [62, 445] on font "TTS 놀이터" at bounding box center [57, 444] width 81 height 20
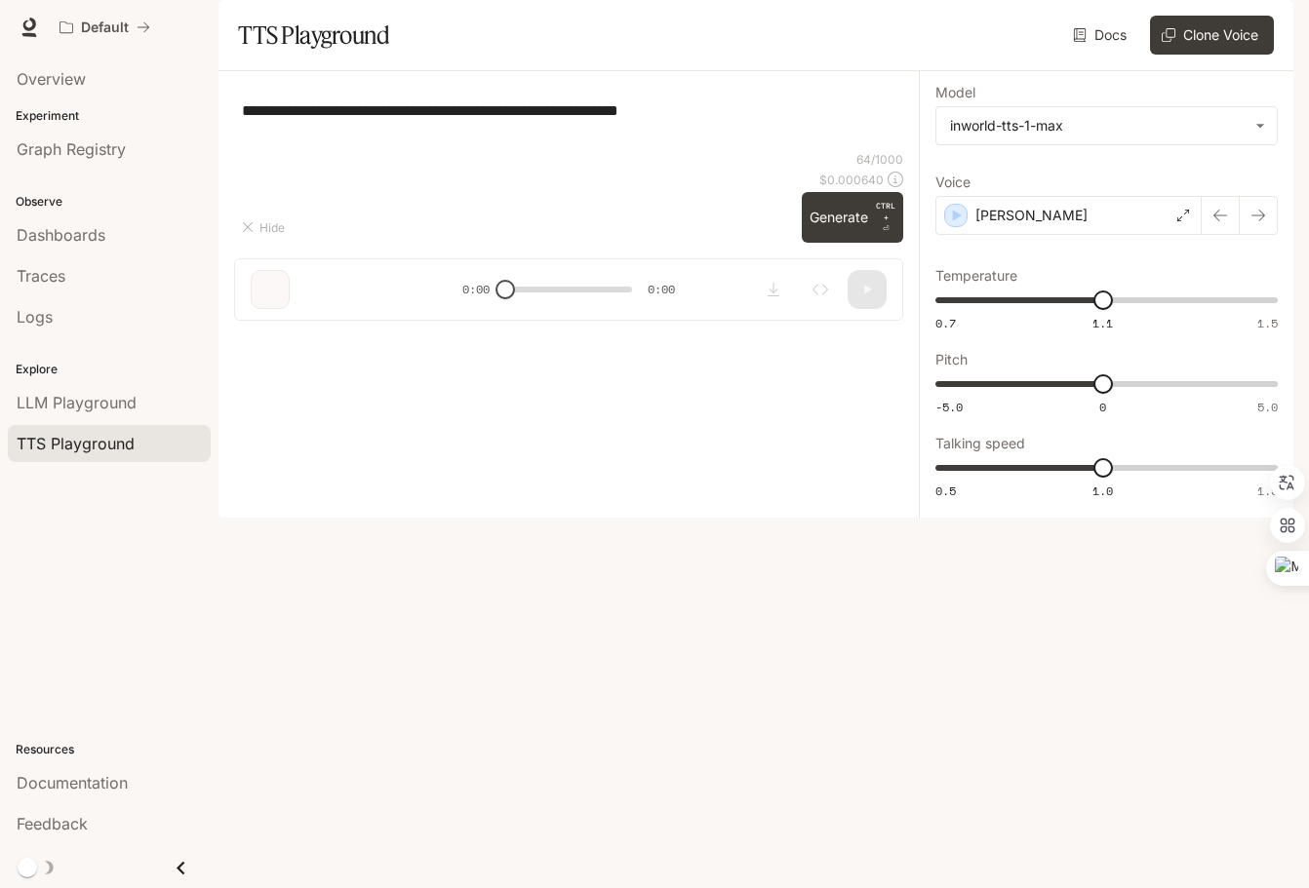
type textarea "**********"
type input "**********"
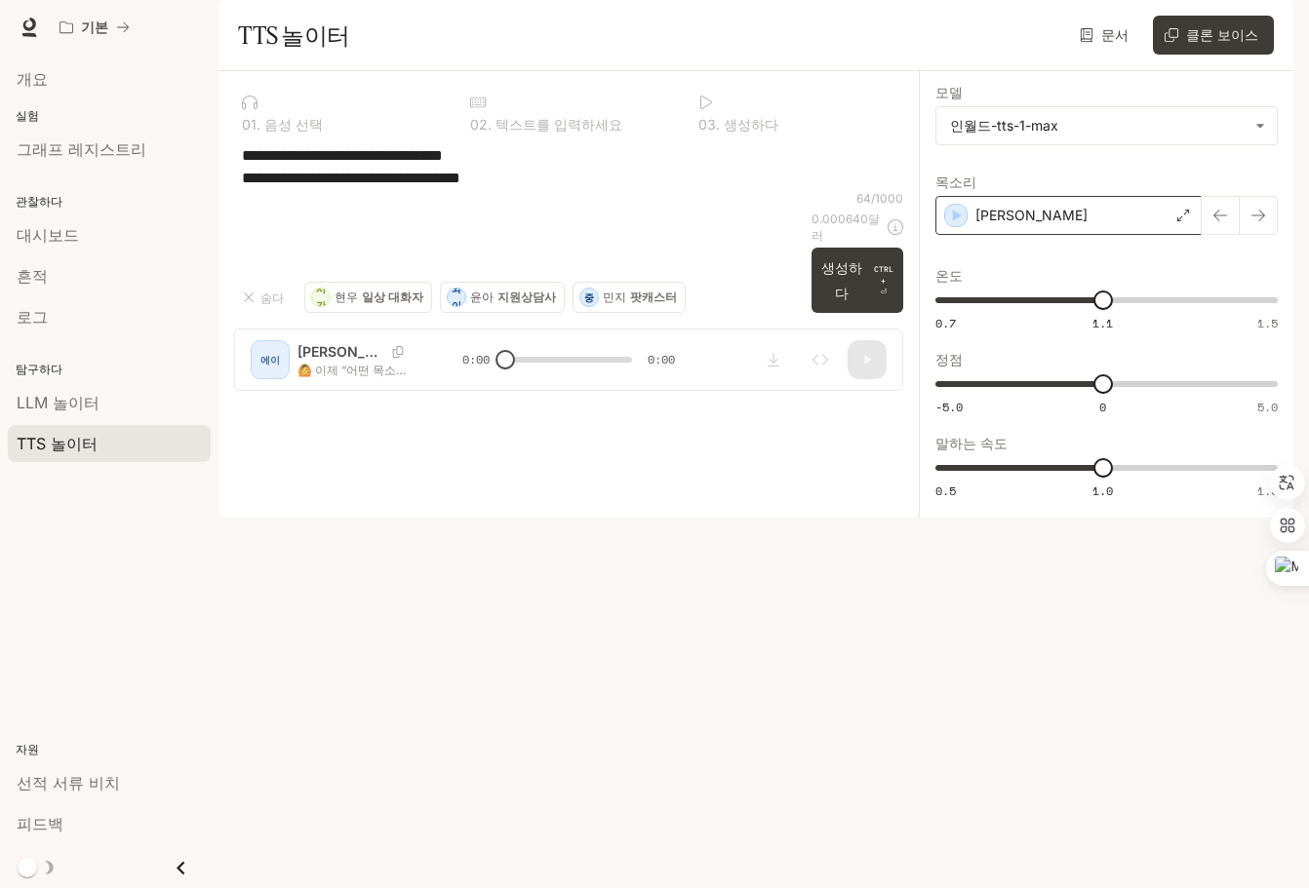
click at [1179, 221] on icon at bounding box center [1183, 216] width 12 height 12
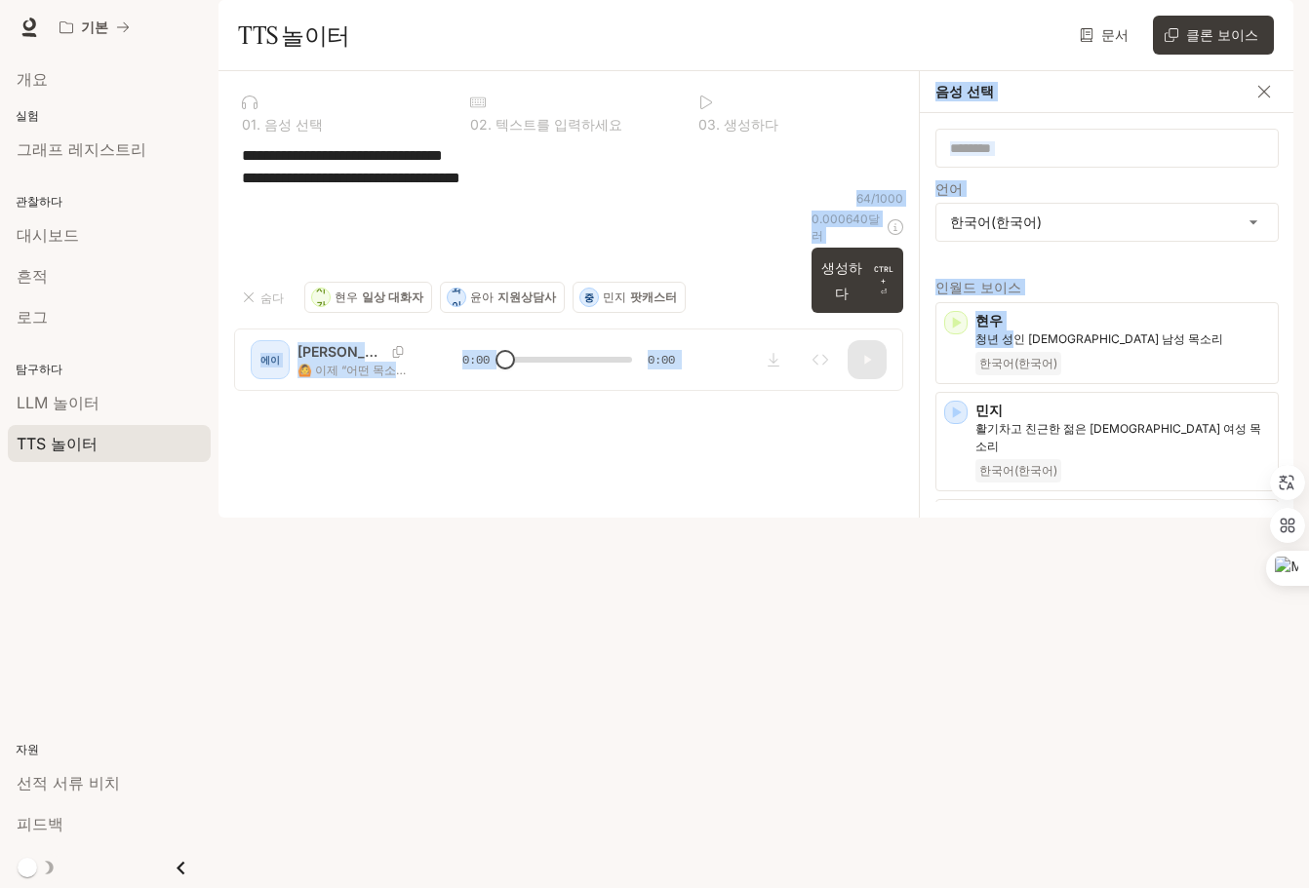
drag, startPoint x: 1013, startPoint y: 388, endPoint x: 541, endPoint y: 479, distance: 480.7
click at [541, 479] on div "**********" at bounding box center [755, 294] width 1075 height 447
click at [582, 190] on div "**********" at bounding box center [568, 166] width 669 height 47
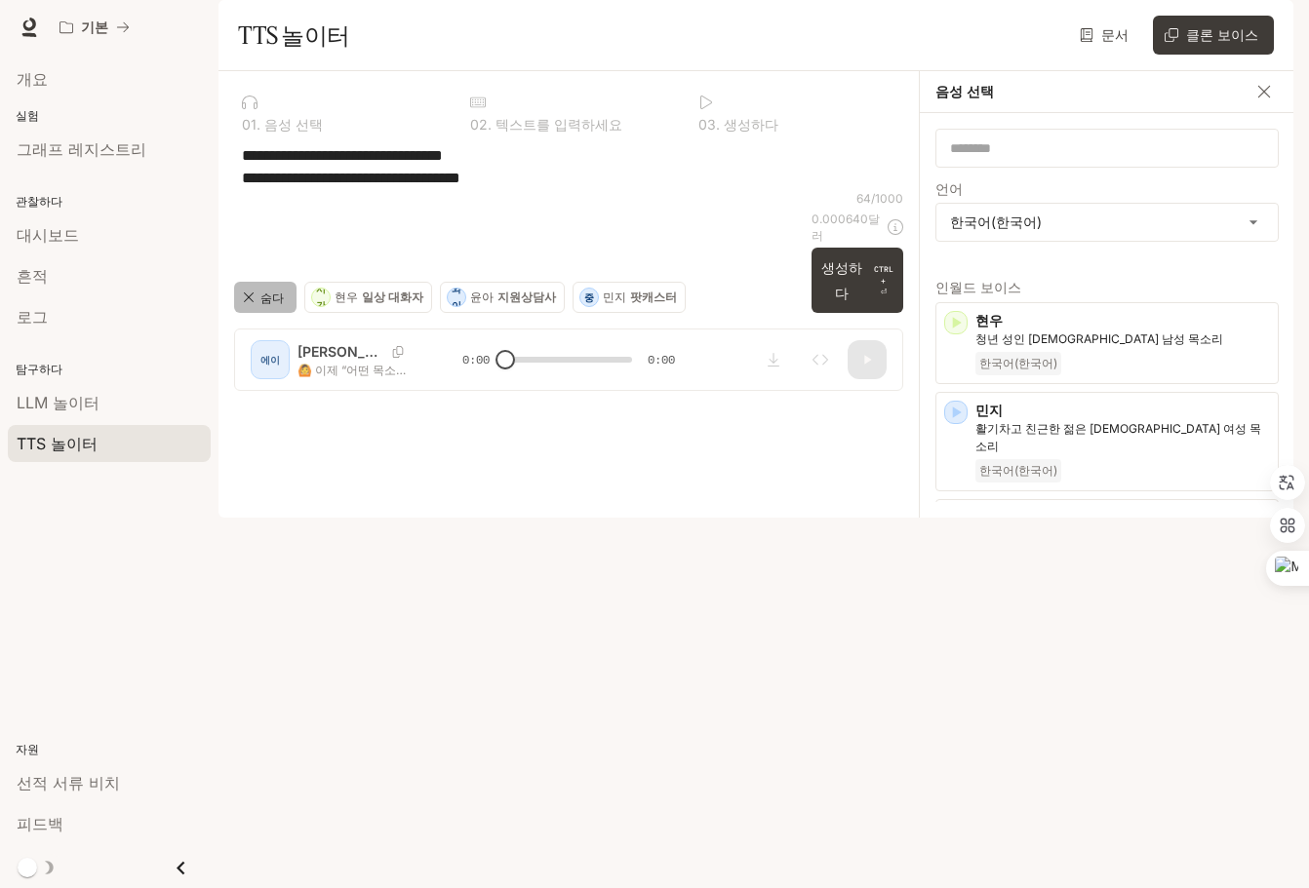
click at [248, 305] on icon "button" at bounding box center [249, 298] width 16 height 16
click at [352, 407] on div "**********" at bounding box center [568, 238] width 700 height 335
click at [282, 407] on div "**********" at bounding box center [568, 238] width 700 height 335
drag, startPoint x: 262, startPoint y: 820, endPoint x: 233, endPoint y: 827, distance: 30.0
click at [233, 407] on div "**********" at bounding box center [568, 238] width 700 height 335
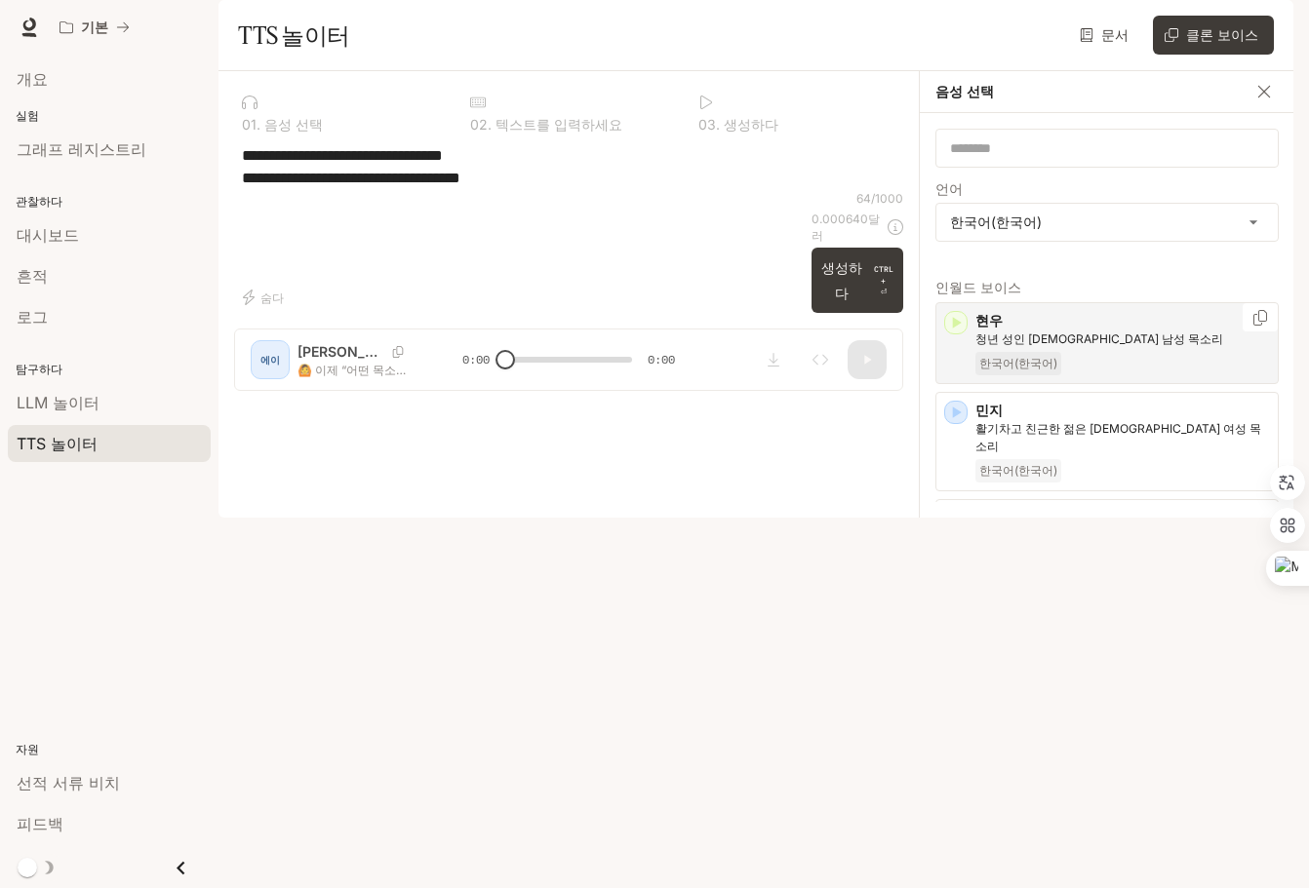
click at [958, 333] on icon "button" at bounding box center [956, 323] width 20 height 20
click at [962, 333] on icon "button" at bounding box center [956, 323] width 20 height 20
click at [944, 335] on div "button" at bounding box center [955, 322] width 23 height 23
click at [940, 373] on div "현우 청년 성인 한국 남성 목소리 한국어(한국어)" at bounding box center [1106, 343] width 343 height 82
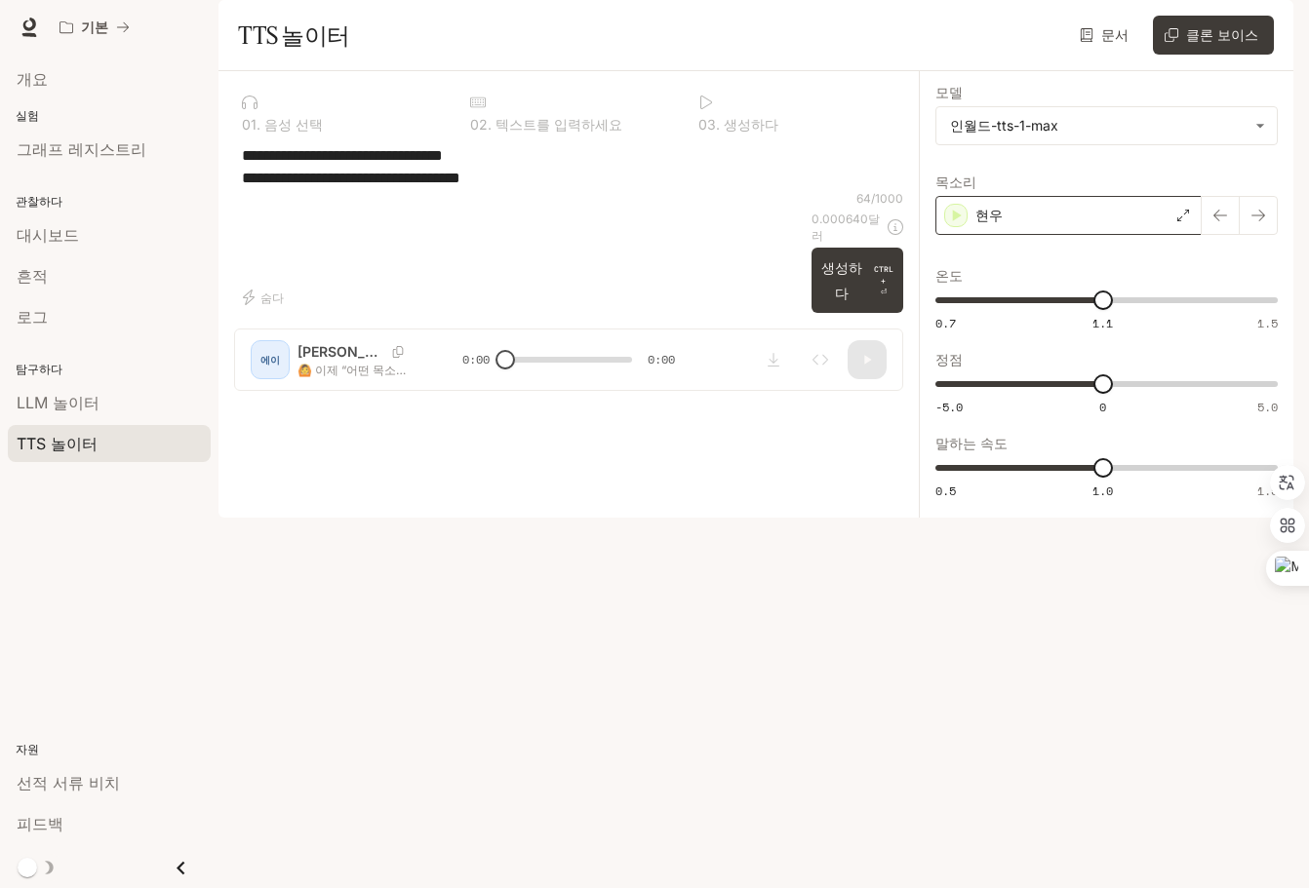
click at [1190, 235] on div "현우" at bounding box center [1068, 215] width 266 height 39
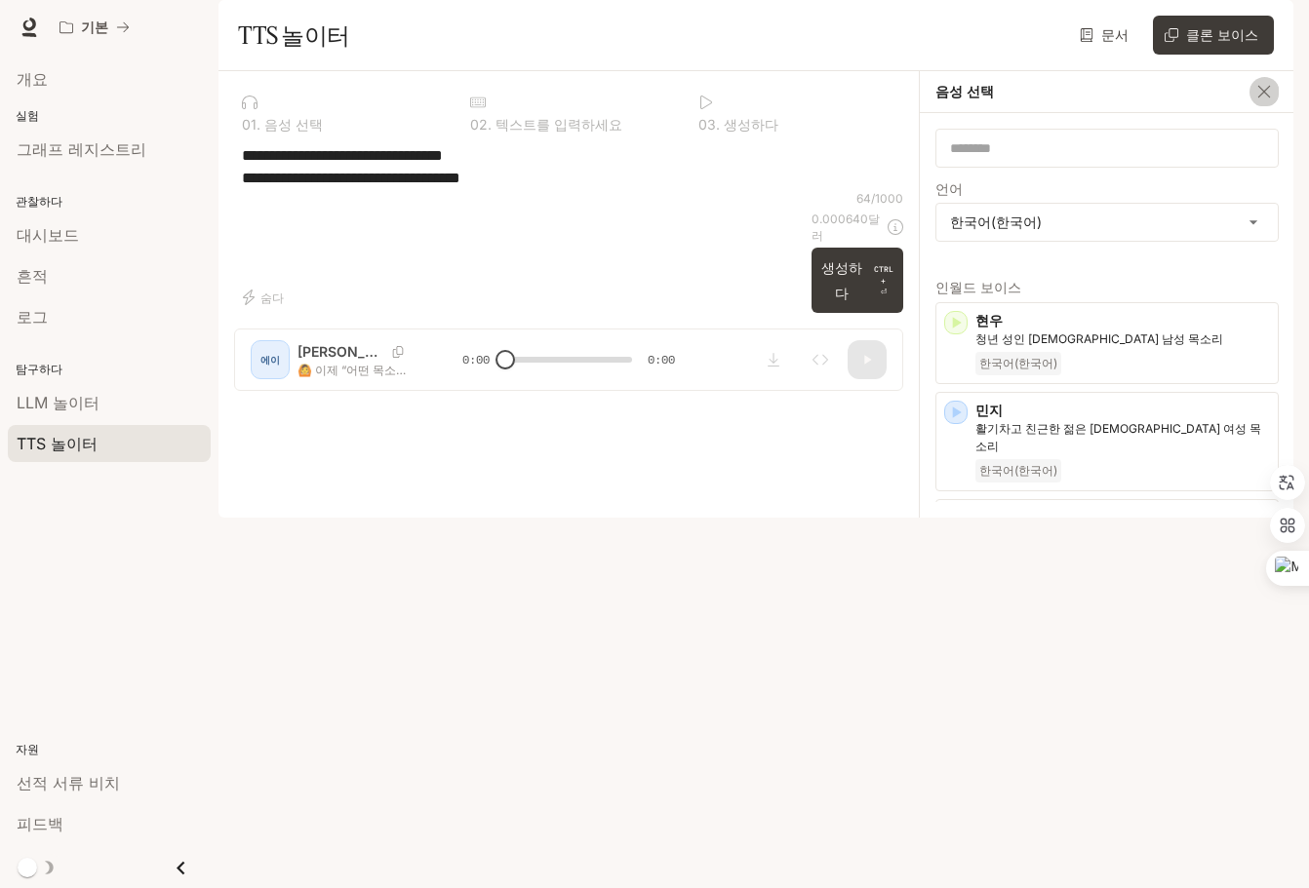
click at [1260, 101] on icon "button" at bounding box center [1264, 92] width 20 height 20
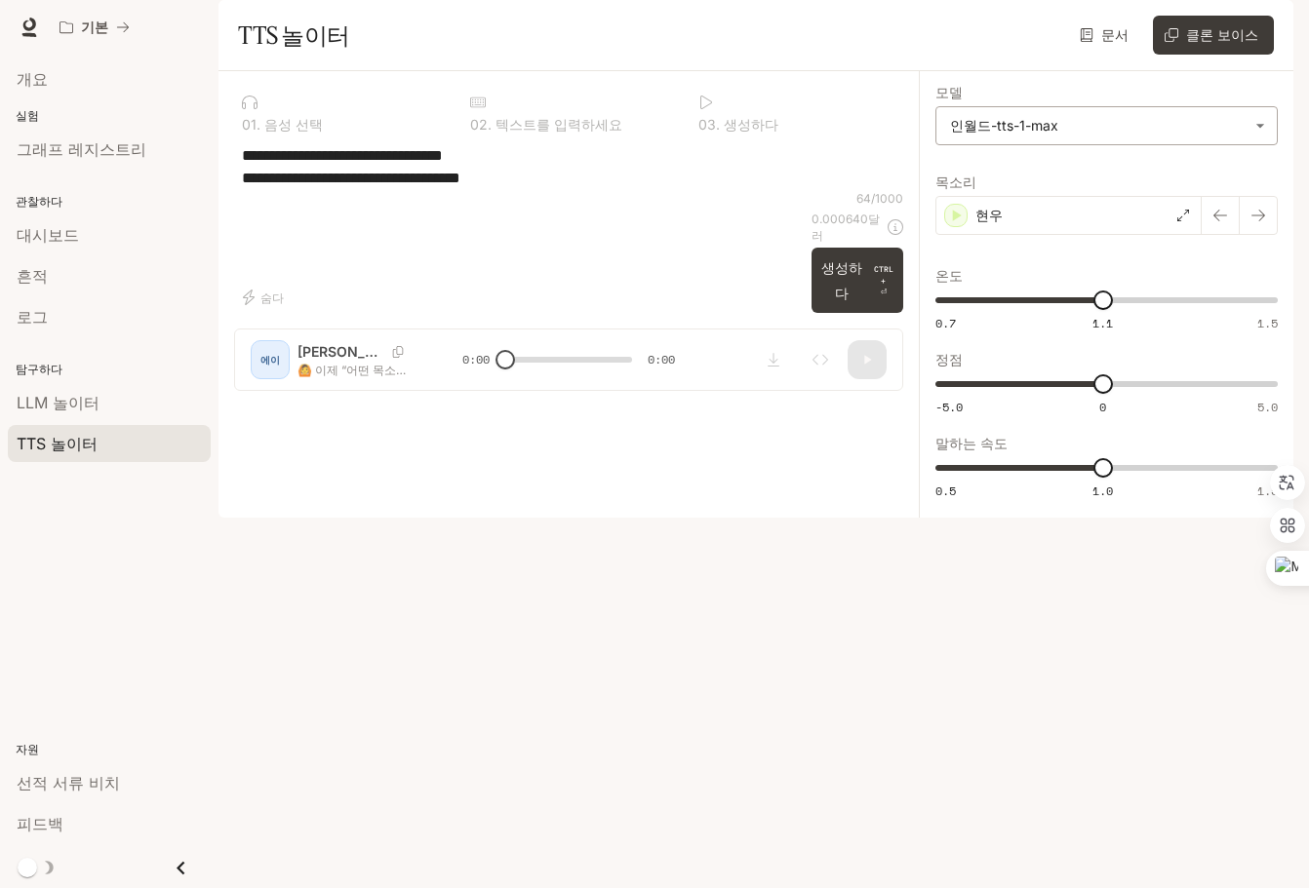
click at [1146, 187] on body "**********" at bounding box center [654, 444] width 1309 height 888
click at [1013, 223] on font "인월드-tts-1" at bounding box center [986, 223] width 75 height 17
click at [955, 221] on icon "button" at bounding box center [958, 216] width 9 height 12
click at [1270, 183] on body "**********" at bounding box center [654, 444] width 1309 height 888
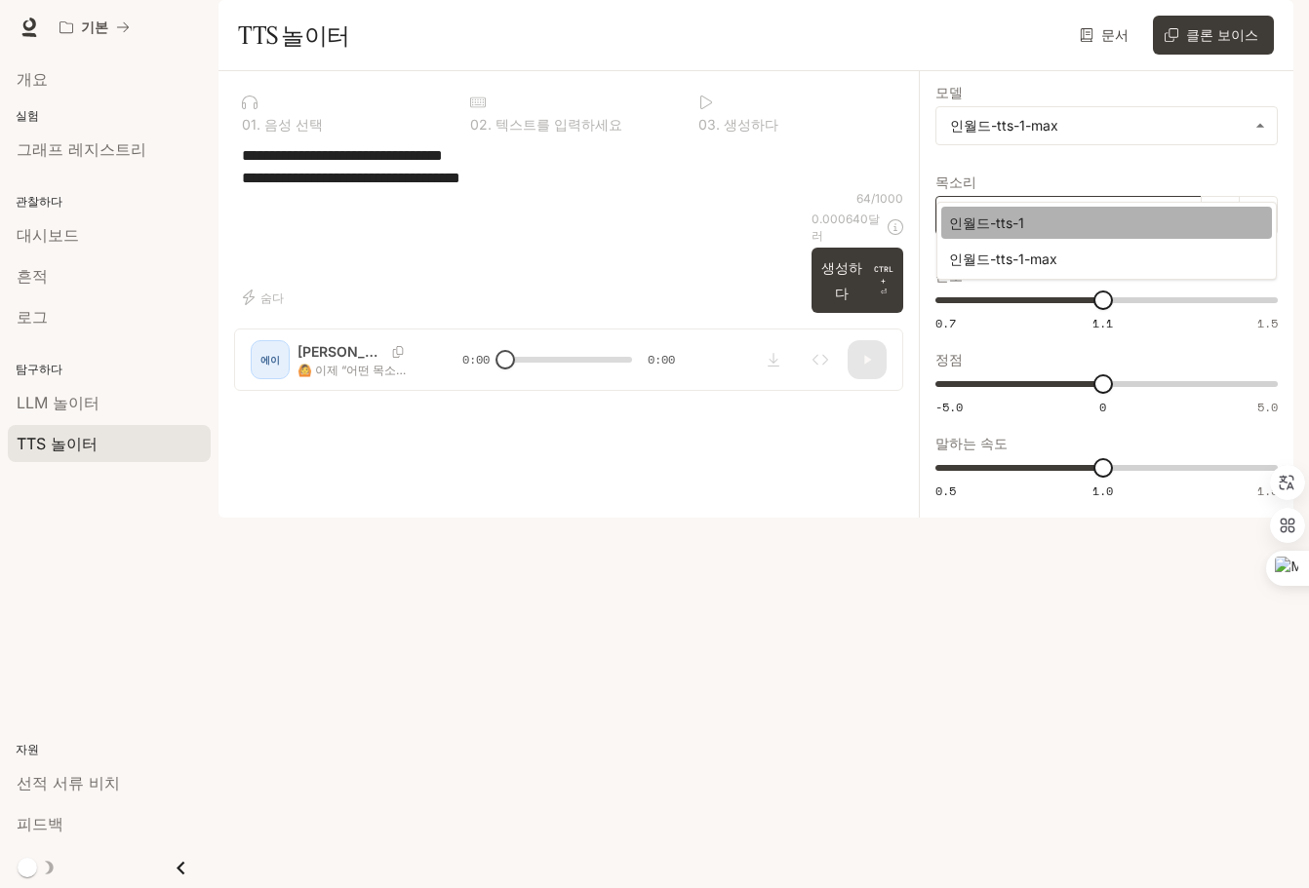
click at [982, 226] on font "인월드-tts-1" at bounding box center [986, 223] width 75 height 17
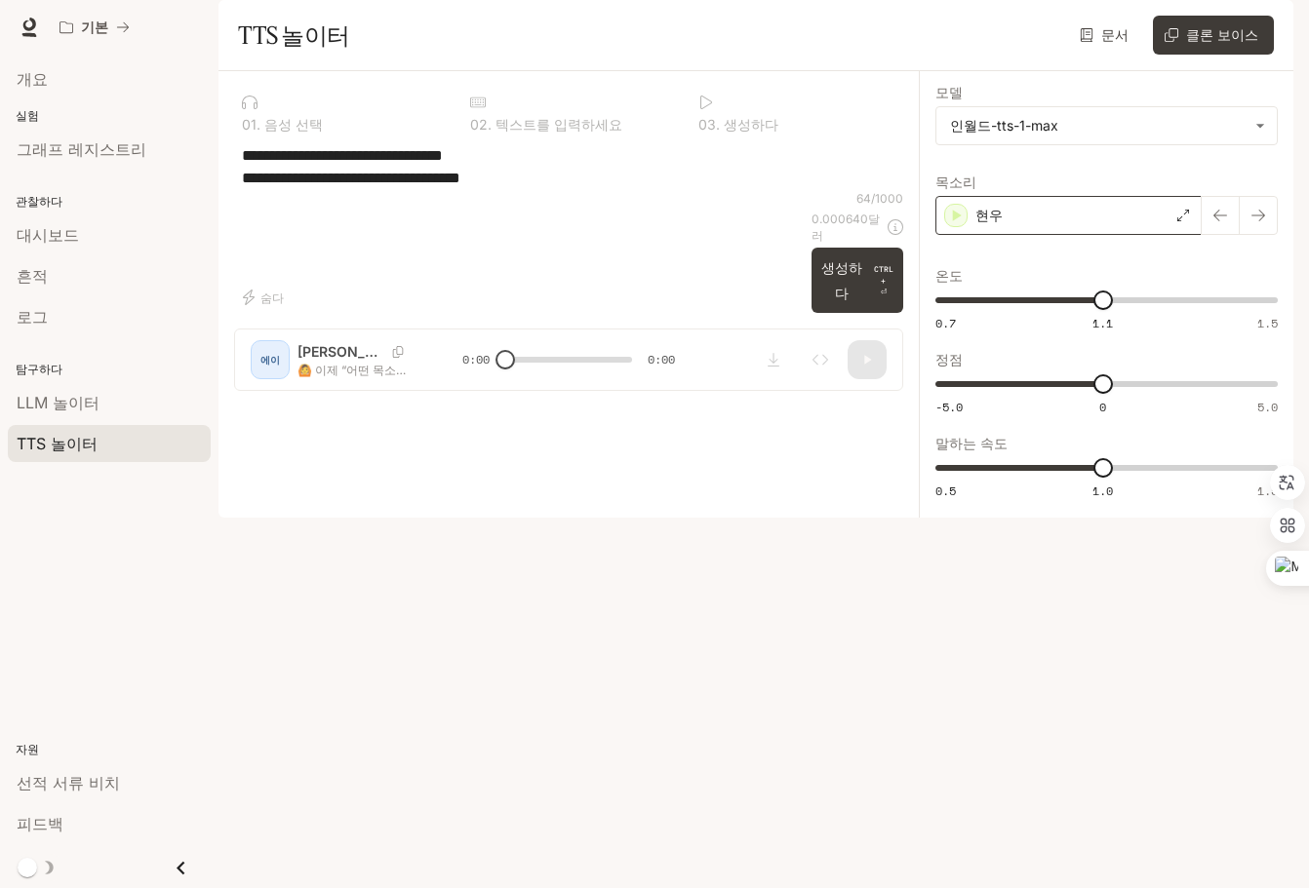
click at [1163, 235] on div "현우" at bounding box center [1068, 215] width 266 height 39
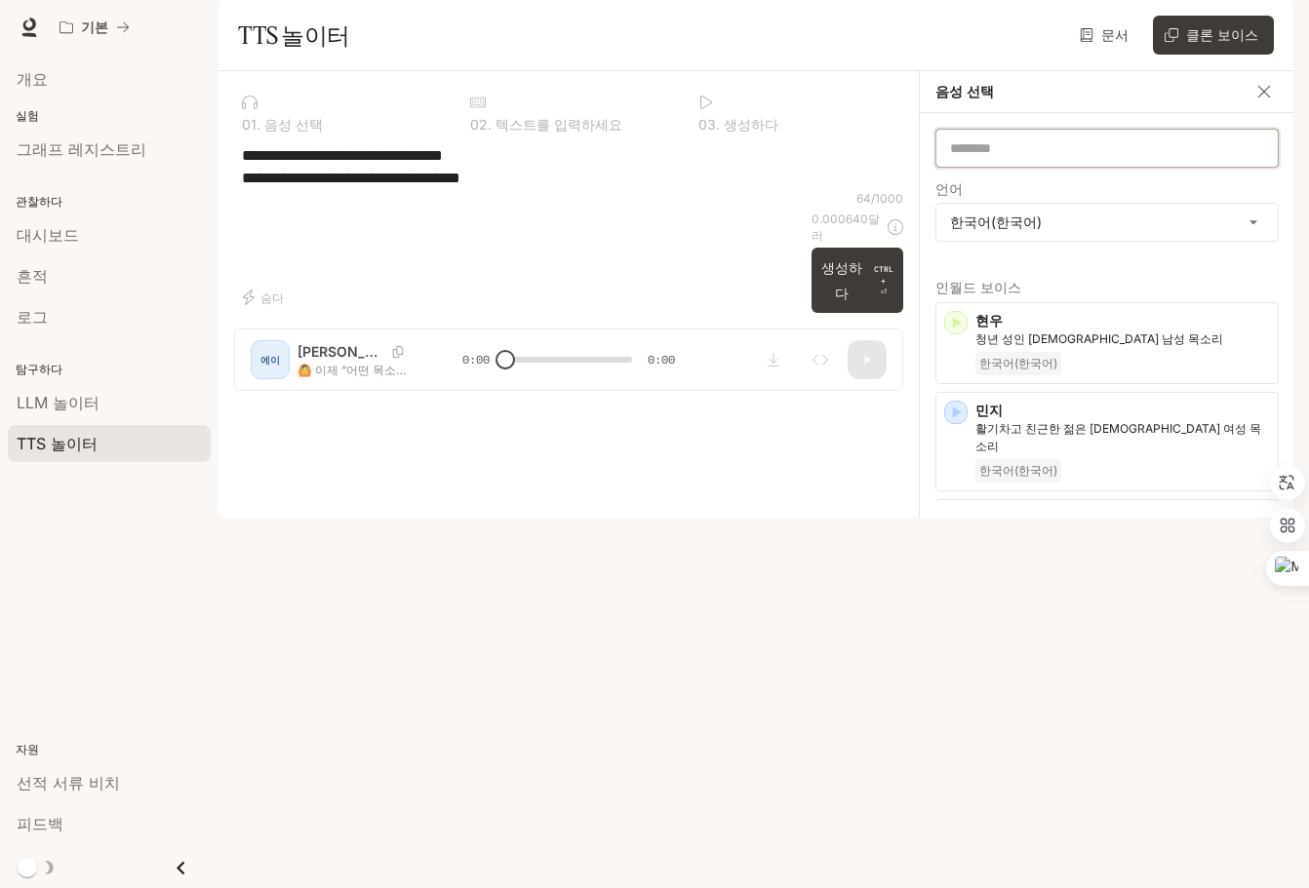
click at [1070, 158] on input "text" at bounding box center [1106, 148] width 341 height 20
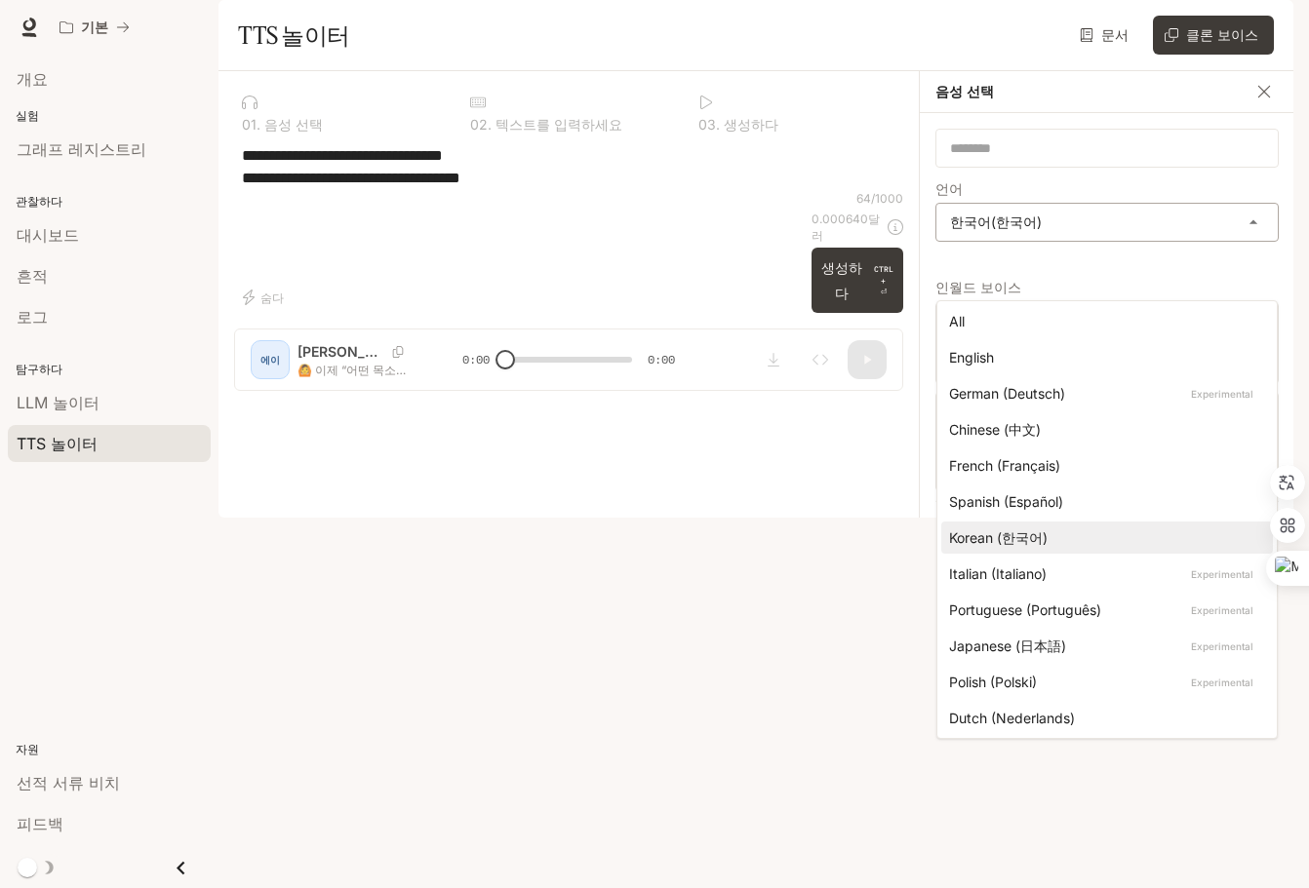
click at [1069, 284] on body "**********" at bounding box center [654, 444] width 1309 height 888
click at [1064, 283] on div at bounding box center [654, 444] width 1309 height 888
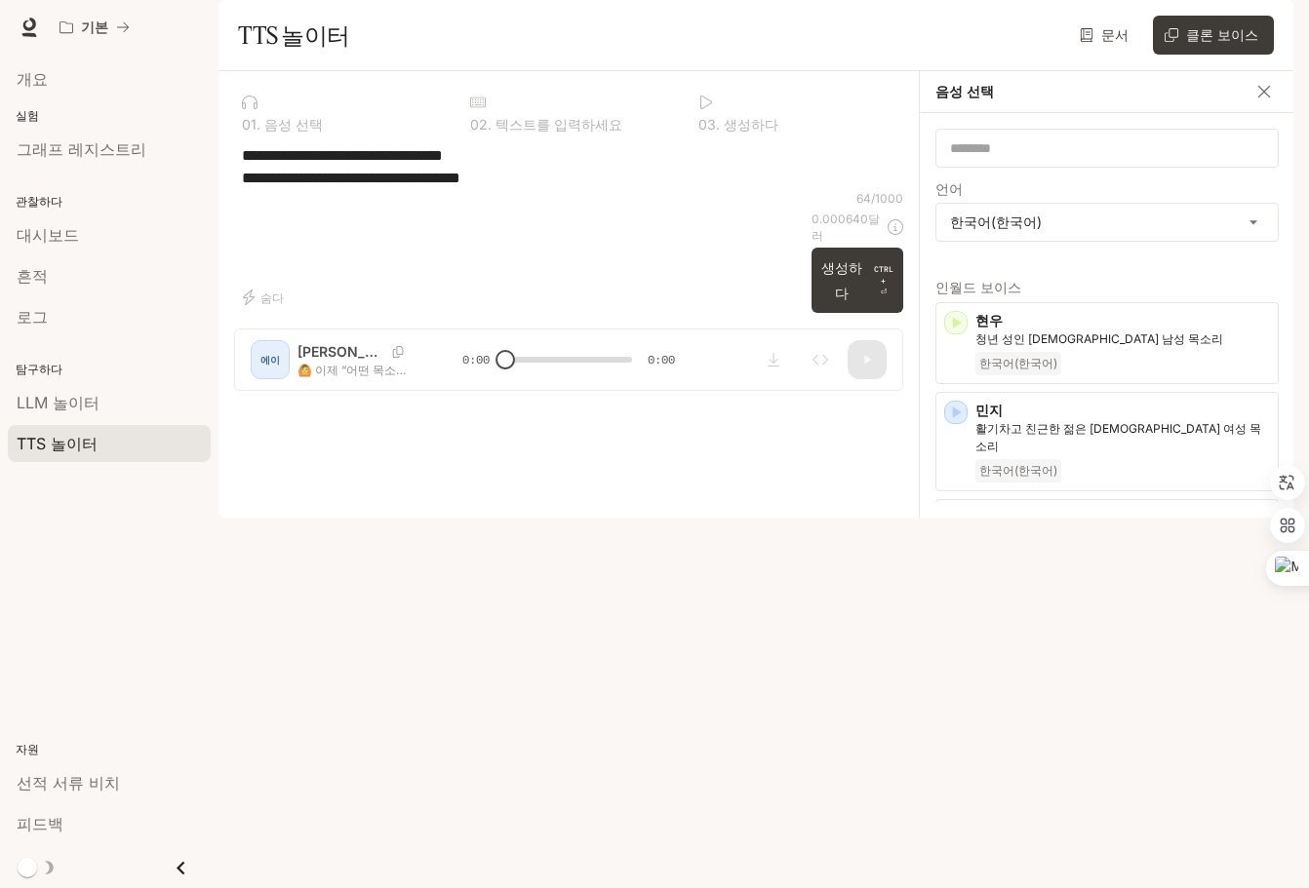
click at [818, 190] on div "**********" at bounding box center [568, 166] width 669 height 47
click at [958, 637] on icon "button" at bounding box center [956, 627] width 20 height 20
click at [958, 633] on icon "button" at bounding box center [957, 627] width 9 height 12
click at [958, 526] on icon "button" at bounding box center [957, 520] width 9 height 12
click at [955, 526] on icon "button" at bounding box center [957, 520] width 9 height 12
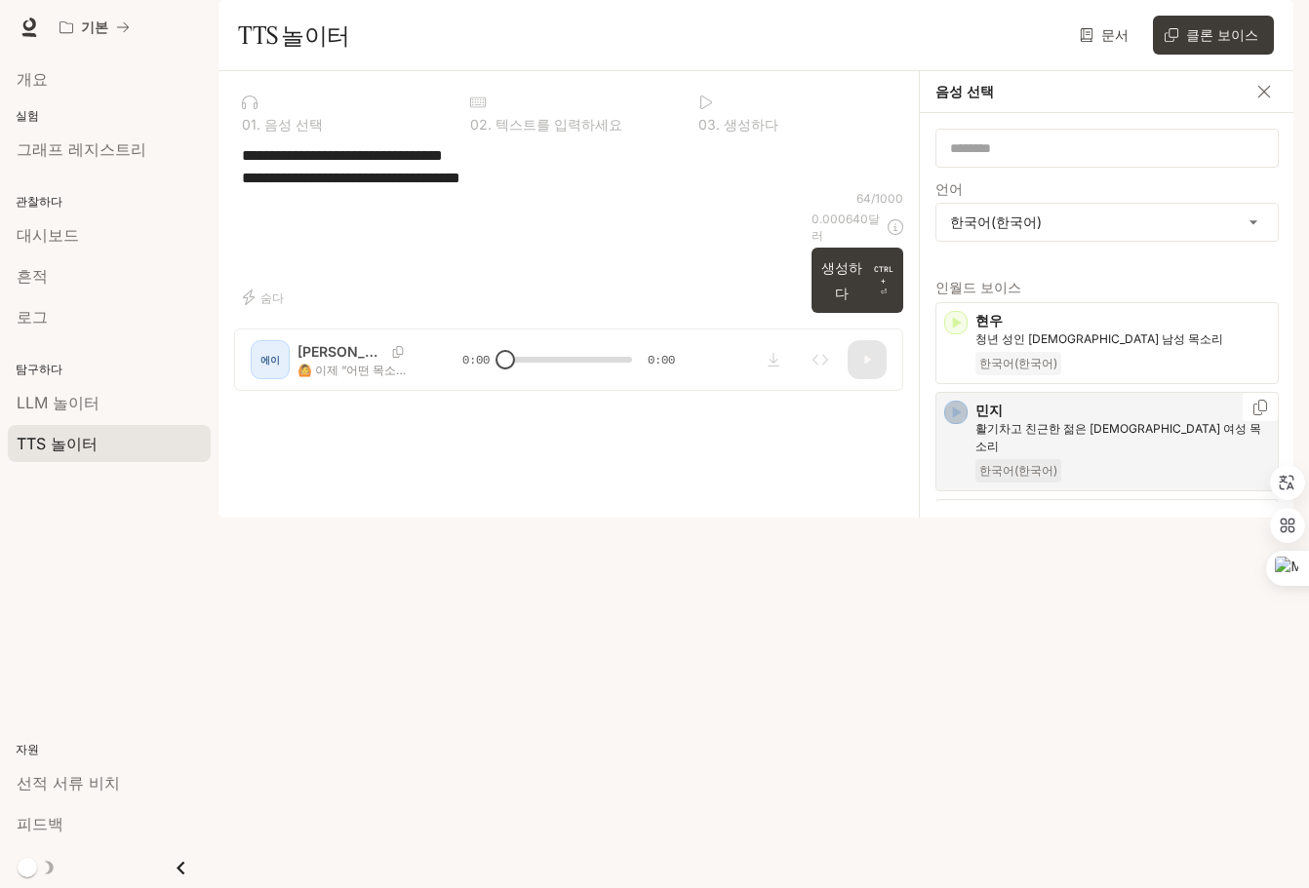
click at [955, 422] on icon "button" at bounding box center [956, 413] width 20 height 20
click at [956, 526] on icon "button" at bounding box center [957, 520] width 9 height 12
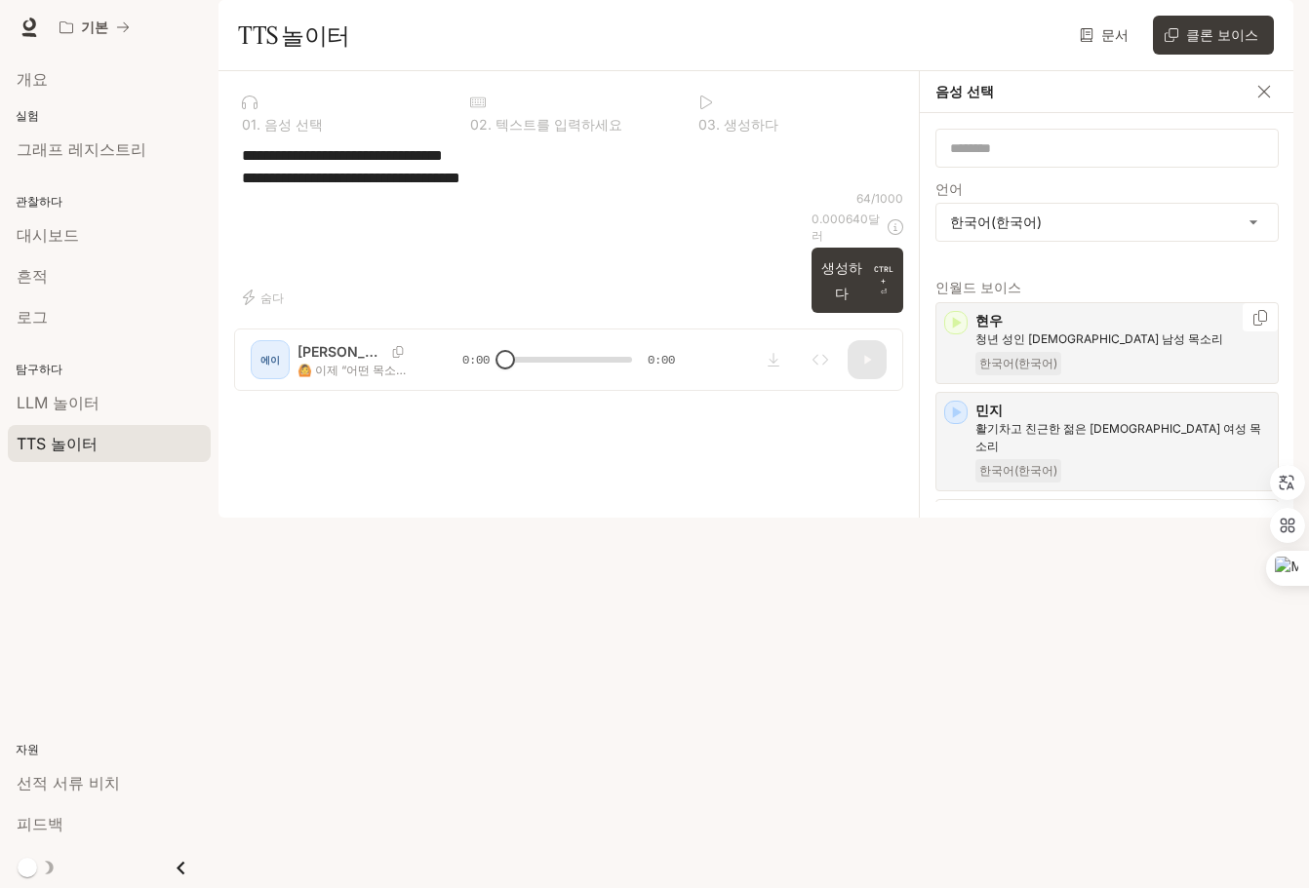
click at [958, 333] on icon "button" at bounding box center [956, 323] width 20 height 20
click at [955, 526] on icon "button" at bounding box center [957, 520] width 9 height 12
click at [1252, 523] on icon "음성 ID 복사" at bounding box center [1260, 515] width 20 height 16
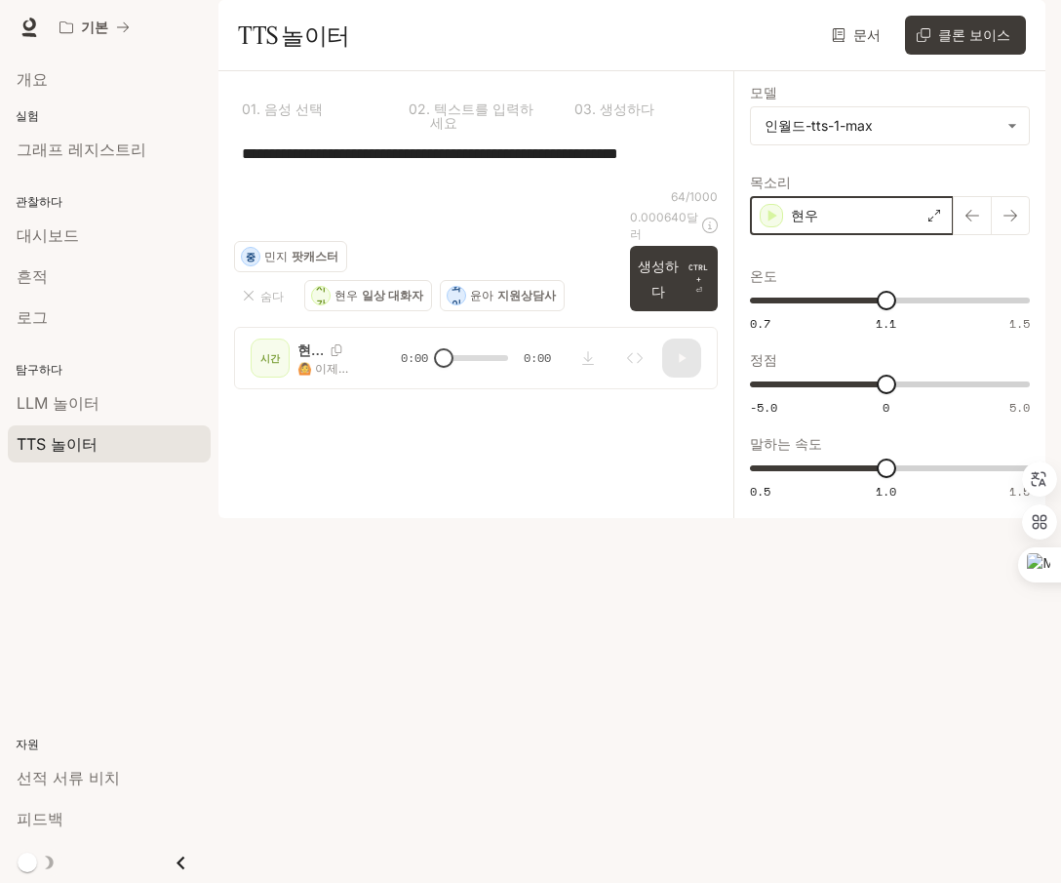
click at [763, 225] on icon "button" at bounding box center [772, 216] width 20 height 20
click at [672, 303] on font "생성하다" at bounding box center [659, 279] width 42 height 50
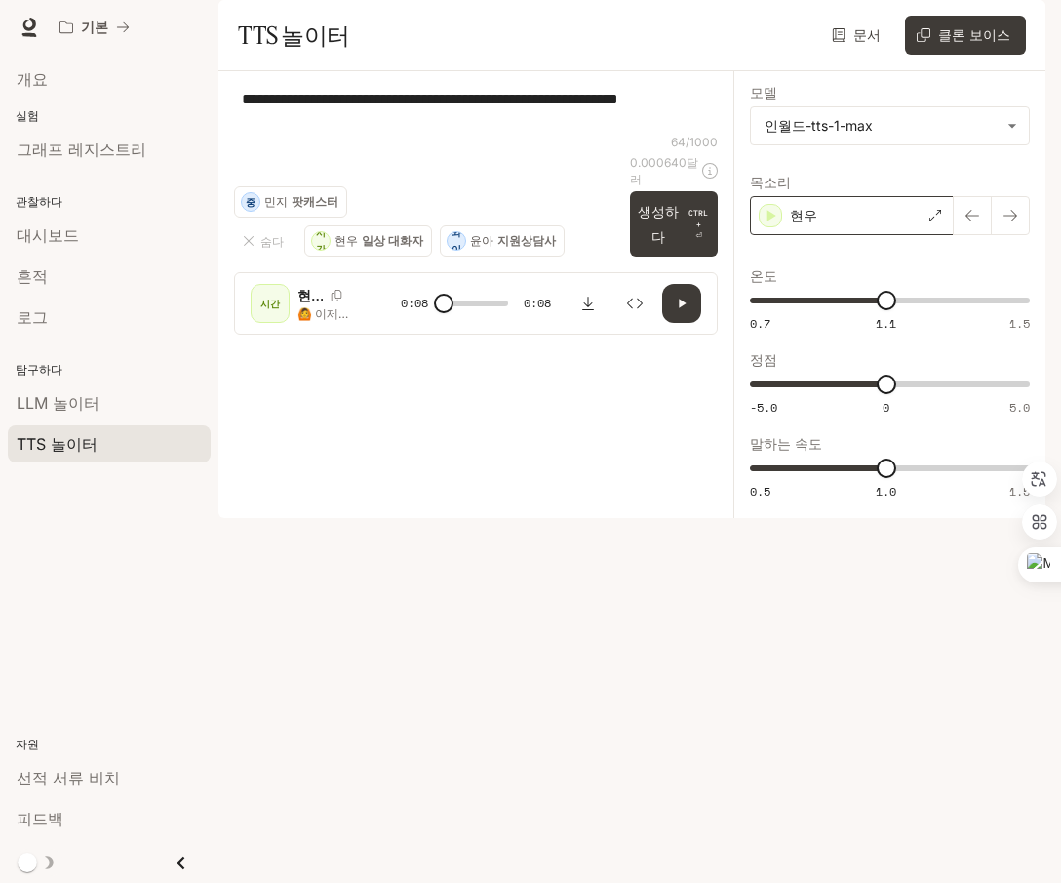
click at [254, 208] on font "중" at bounding box center [251, 202] width 10 height 12
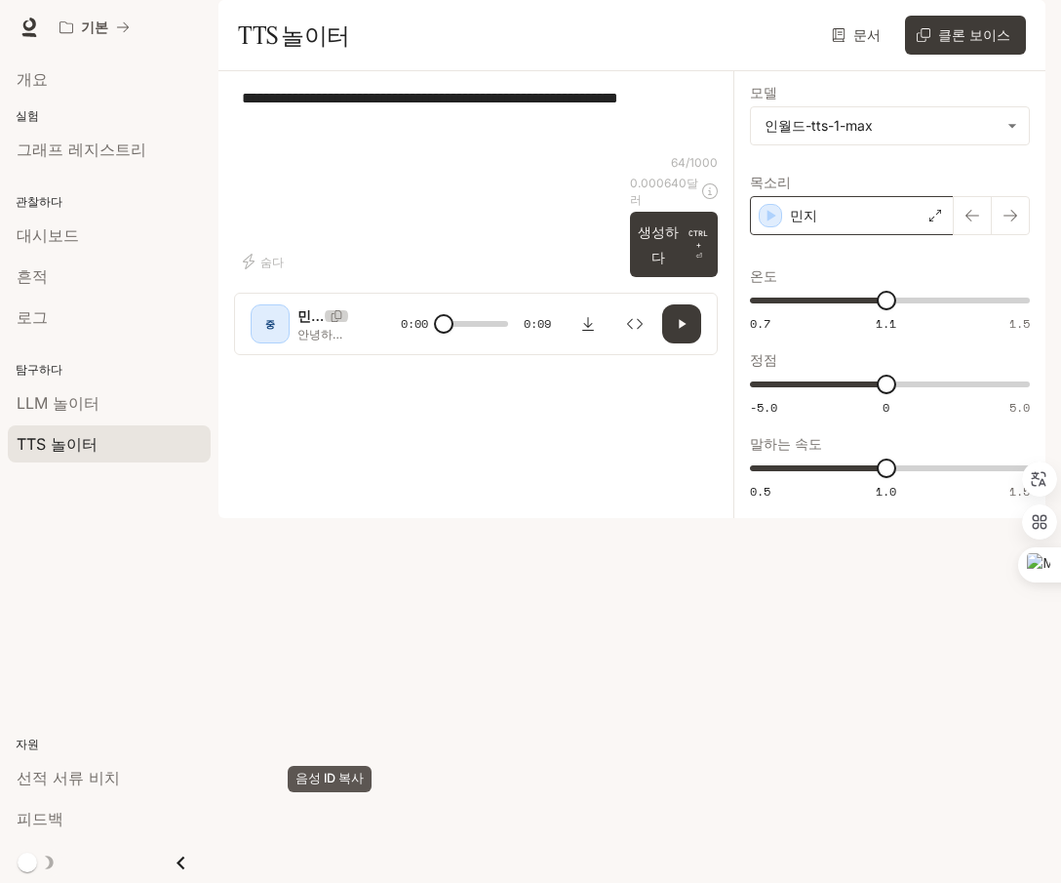
click at [337, 322] on icon "음성 ID 복사" at bounding box center [337, 316] width 20 height 12
click at [88, 782] on font "선적 서류 비치" at bounding box center [68, 778] width 103 height 20
click at [877, 43] on font "문서" at bounding box center [866, 34] width 27 height 17
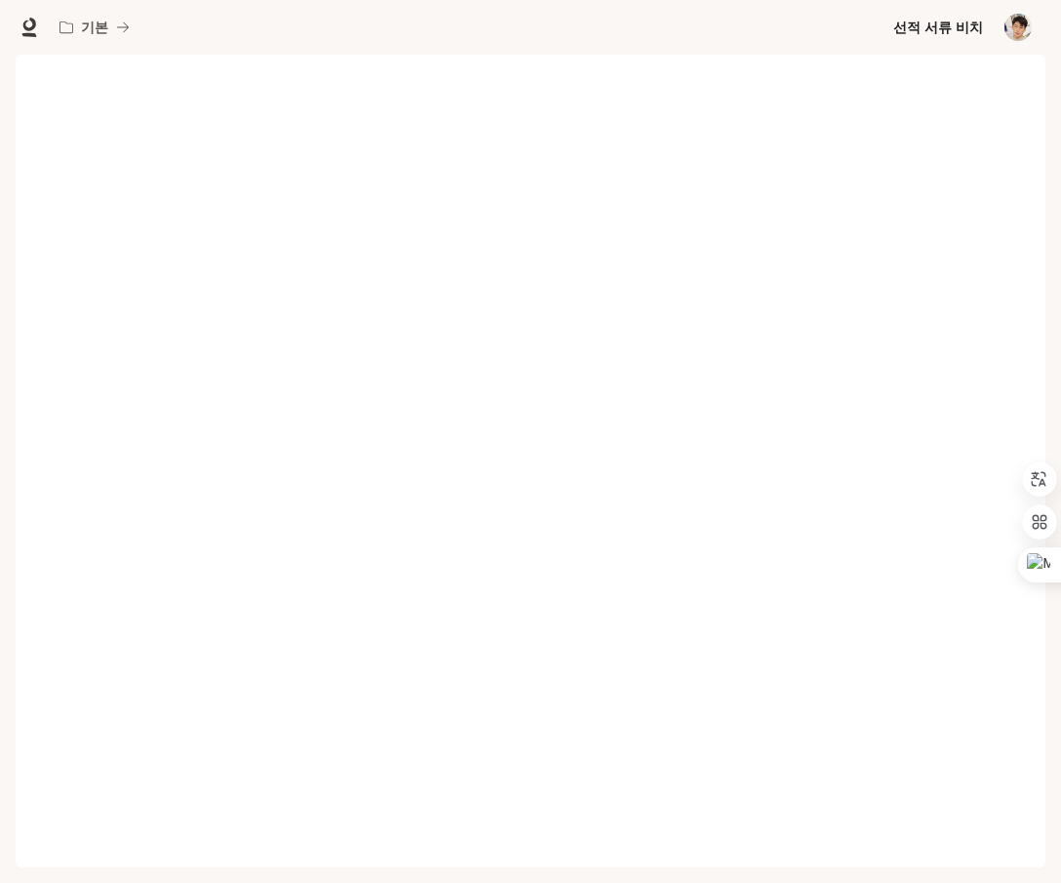
click at [1017, 33] on img "button" at bounding box center [1018, 27] width 27 height 27
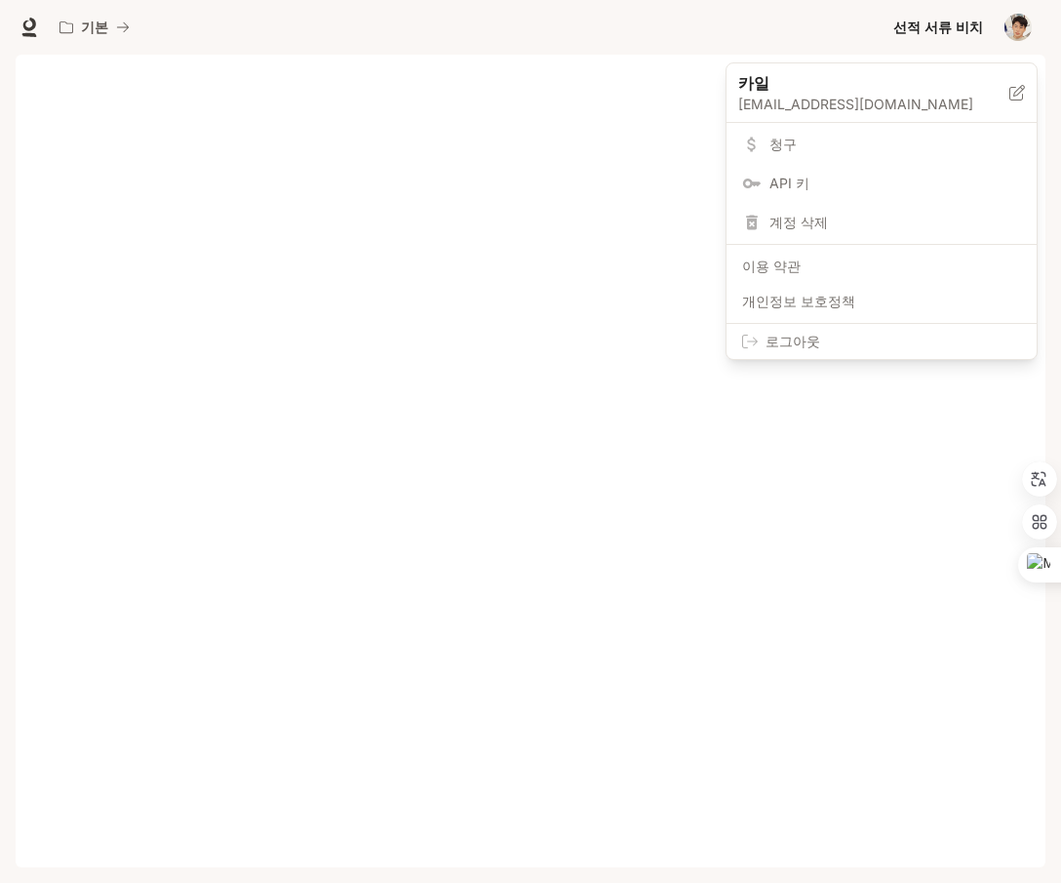
click at [765, 188] on link "API 키" at bounding box center [881, 183] width 302 height 35
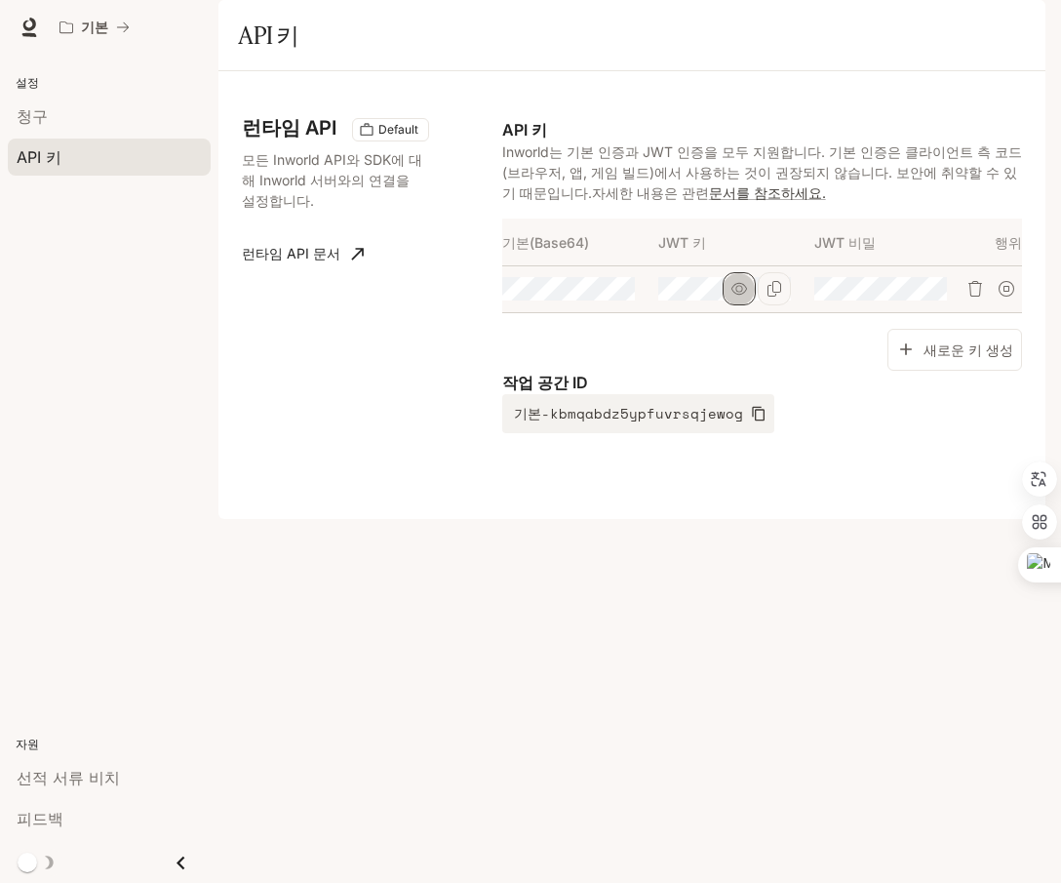
click at [733, 295] on icon "button" at bounding box center [739, 289] width 16 height 12
click at [769, 296] on icon "키 복사" at bounding box center [775, 289] width 16 height 16
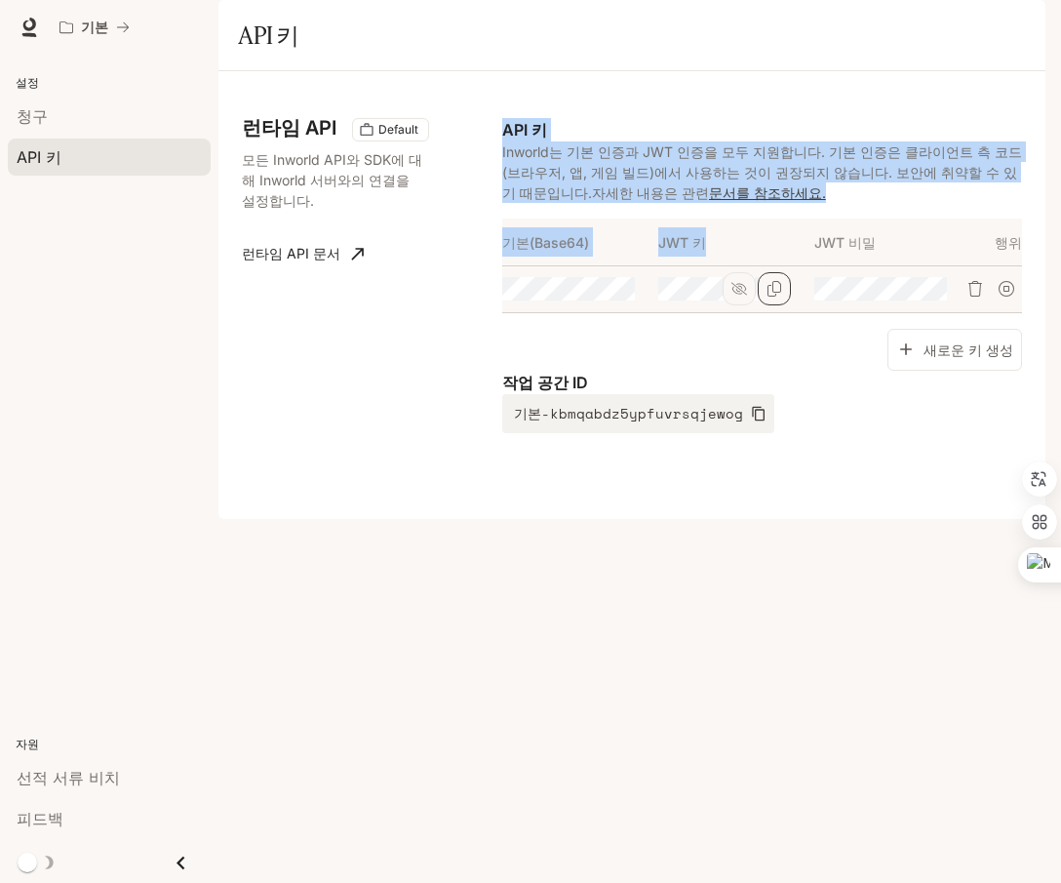
drag, startPoint x: 500, startPoint y: 296, endPoint x: 710, endPoint y: 308, distance: 210.1
click at [711, 304] on div "런타임 API Default 모든 Inworld API와 SDK에 대해 Inworld 서버와의 연결을 설정합니다. 런타임 API 문서 API …" at bounding box center [632, 295] width 780 height 401
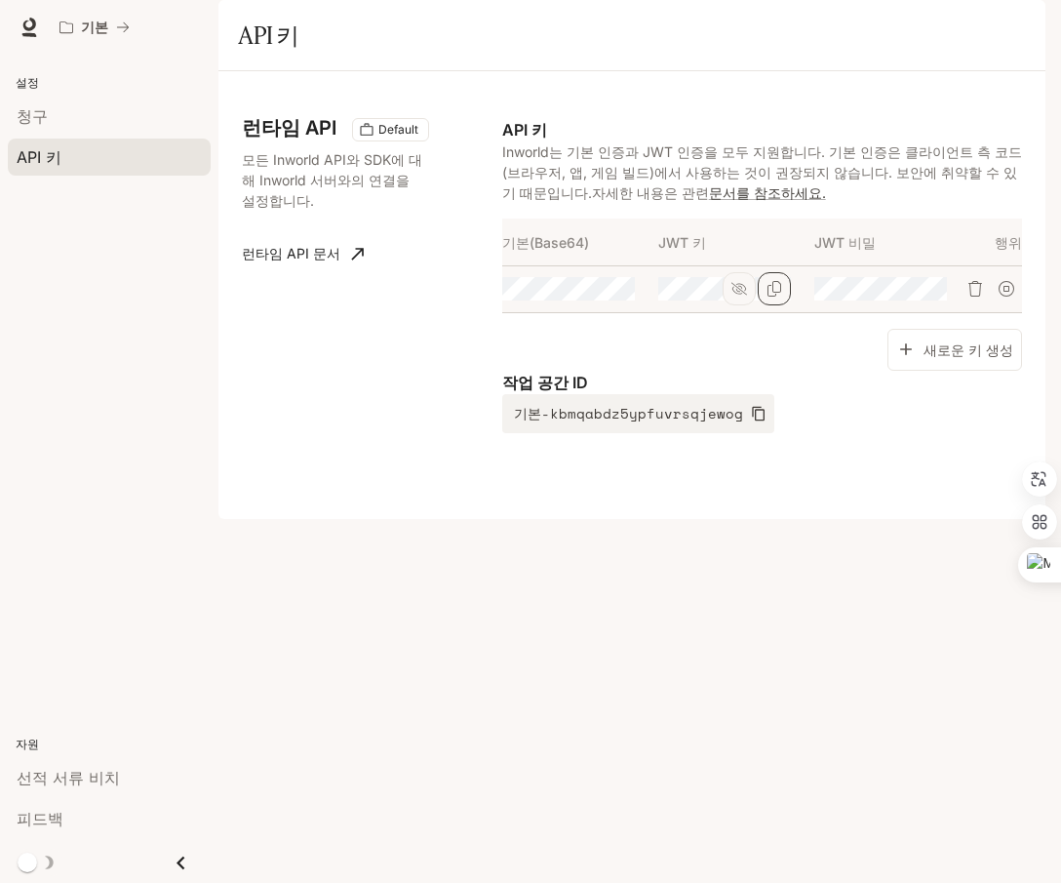
click at [895, 265] on th "JWT 비밀" at bounding box center [892, 241] width 156 height 47
drag, startPoint x: 873, startPoint y: 305, endPoint x: 509, endPoint y: 302, distance: 363.8
click at [504, 265] on tr "기본(Base64) JWT 키 JWT 비밀 행위" at bounding box center [762, 241] width 520 height 47
copy tr "기본(Base64) JWT 키 JWT 비밀"
click at [31, 26] on icon at bounding box center [30, 28] width 20 height 20
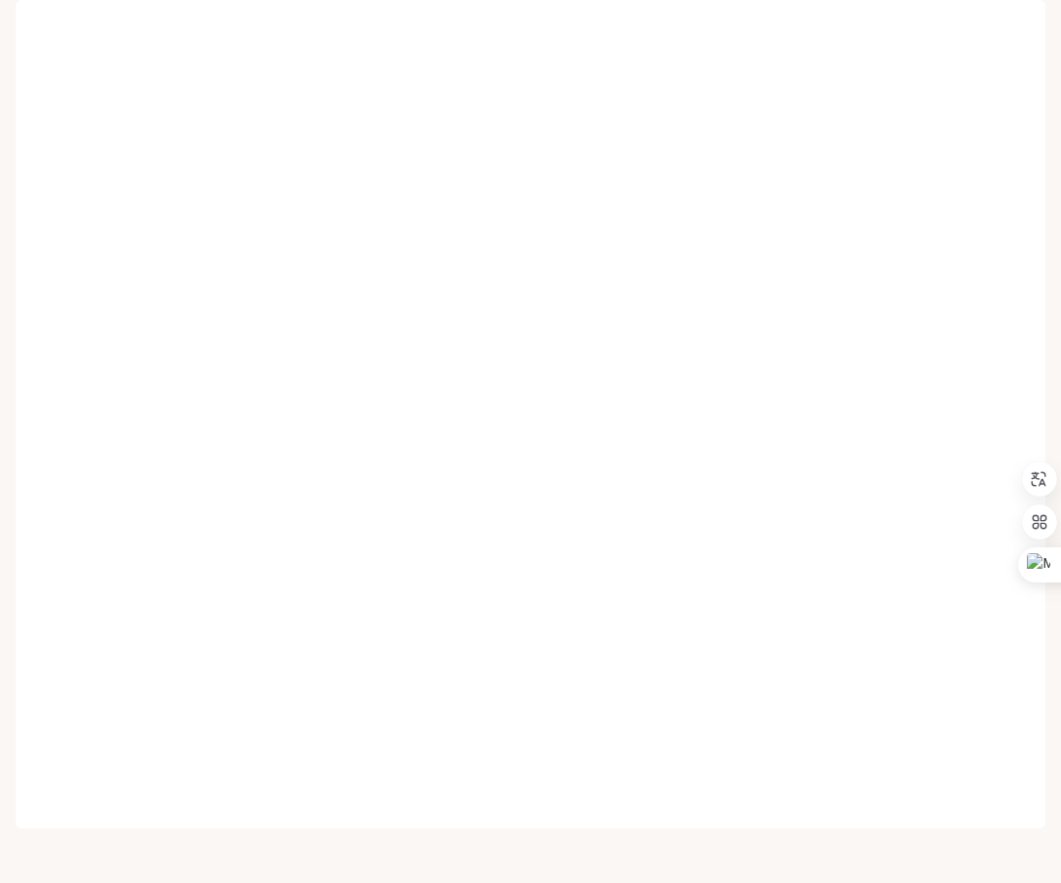
click at [927, 36] on span "선적 서류 비치" at bounding box center [938, 28] width 90 height 24
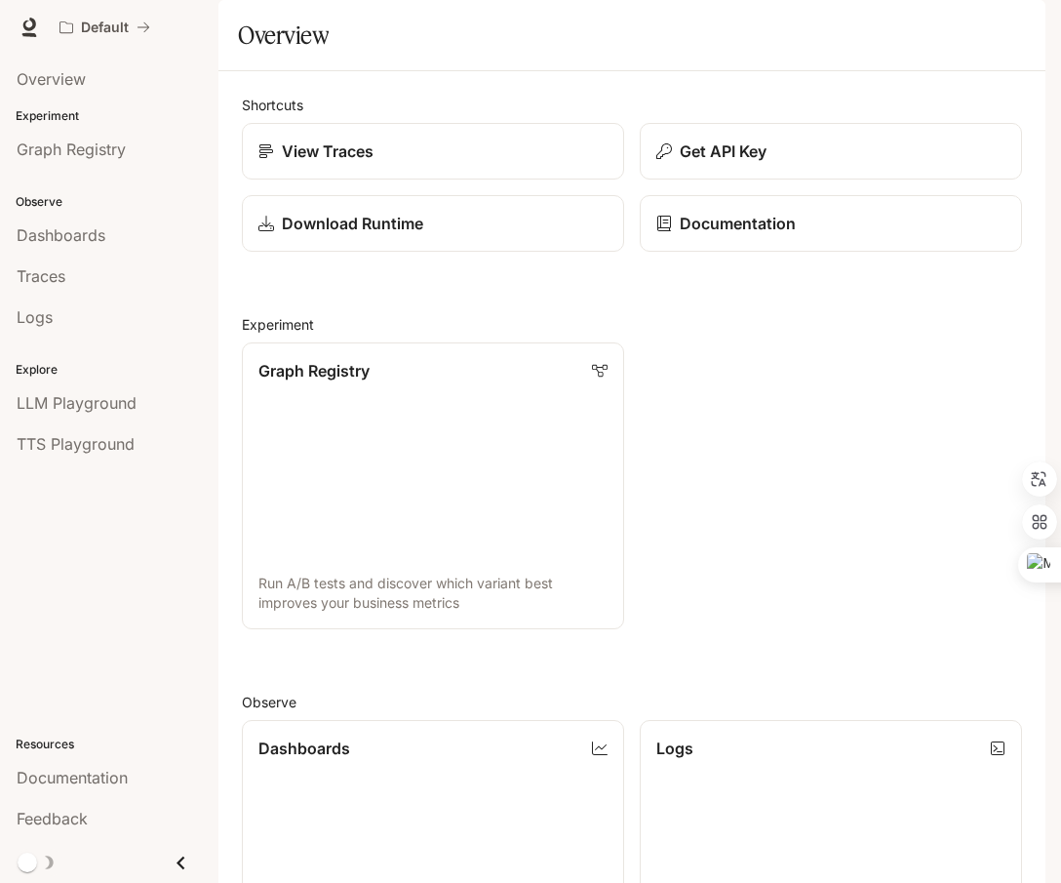
drag, startPoint x: 185, startPoint y: 540, endPoint x: 160, endPoint y: 518, distance: 33.9
click at [132, 480] on div "Overview Experiment Graph Registry Observe Dashboards Traces Logs Explore LLM P…" at bounding box center [109, 469] width 218 height 828
drag, startPoint x: 165, startPoint y: 519, endPoint x: 2, endPoint y: 111, distance: 439.0
click at [0, 61] on html "Skip to main content Default Documentation Documentation Portal Overview Experi…" at bounding box center [530, 441] width 1061 height 883
click at [121, 575] on div "Overview Experiment Graph Registry Observe Dashboards Traces Logs Explore LLM P…" at bounding box center [109, 469] width 218 height 828
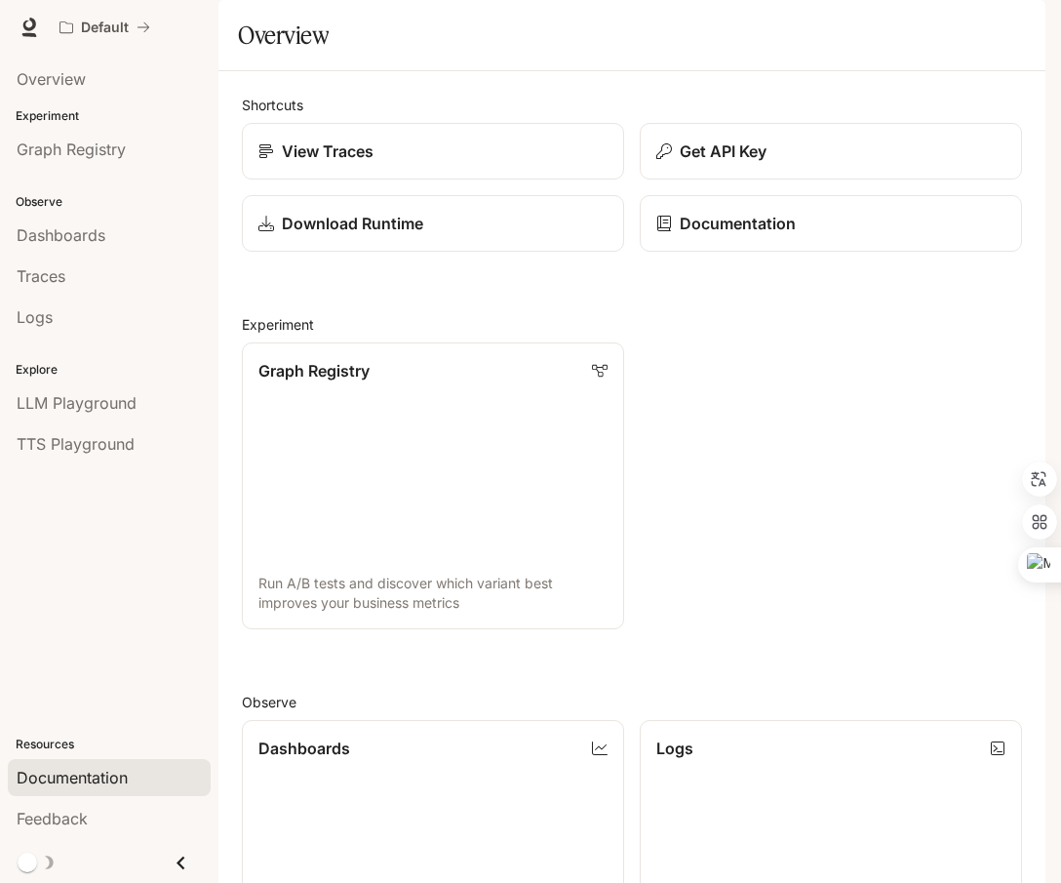
click at [63, 787] on span "Documentation" at bounding box center [72, 777] width 111 height 23
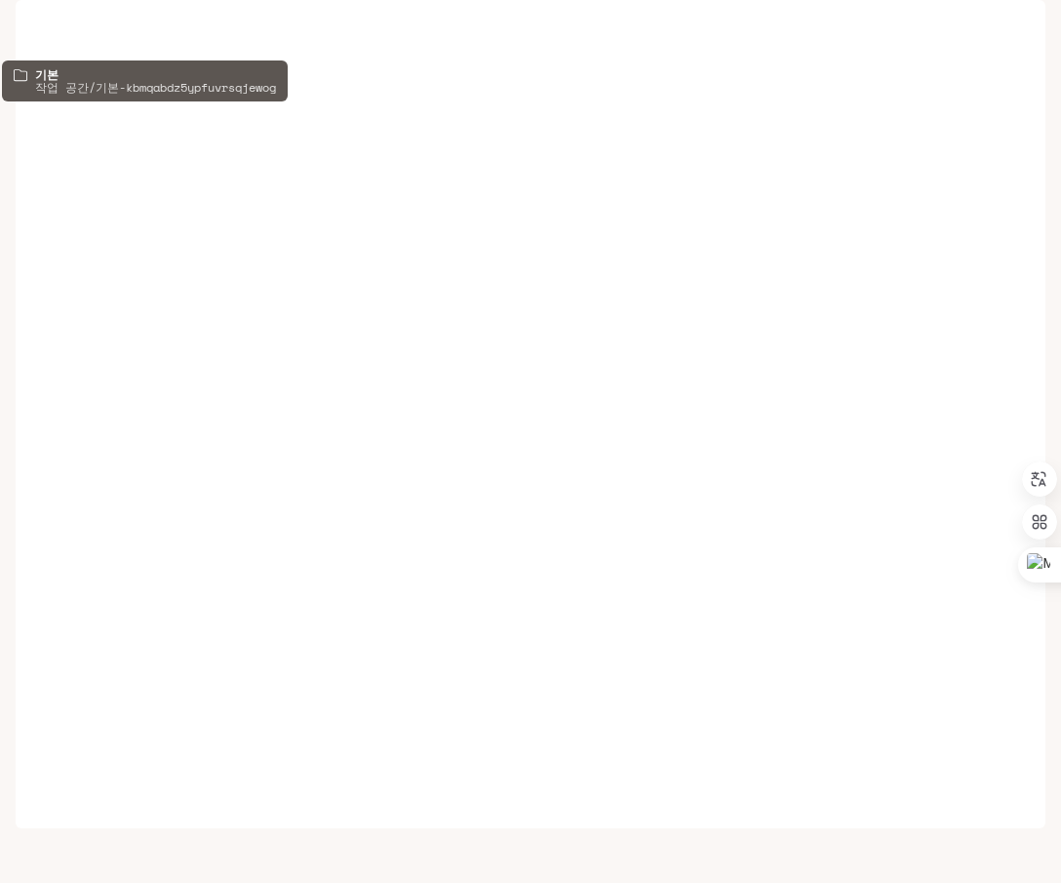
click at [97, 27] on font "기본" at bounding box center [94, 27] width 27 height 17
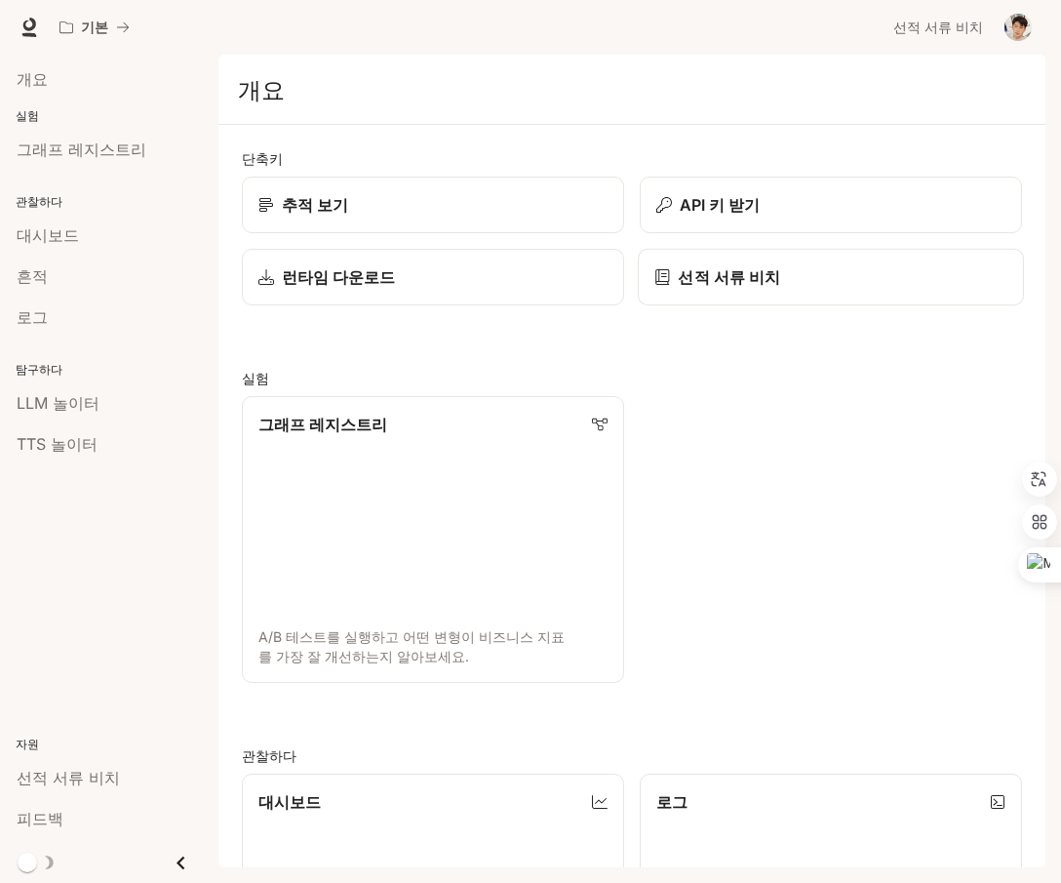
click at [794, 269] on div "선적 서류 비치" at bounding box center [830, 276] width 353 height 23
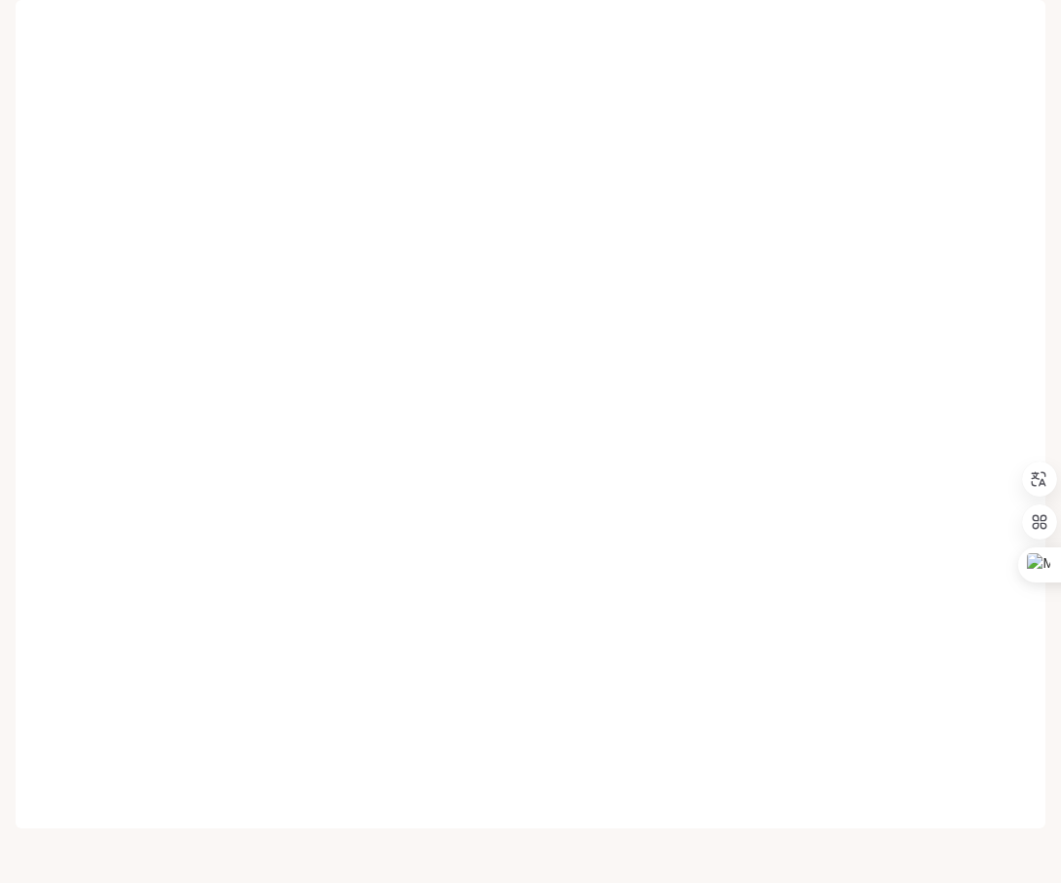
click at [919, 27] on font "선적 서류 비치" at bounding box center [938, 27] width 90 height 17
click at [27, 30] on icon at bounding box center [29, 25] width 13 height 14
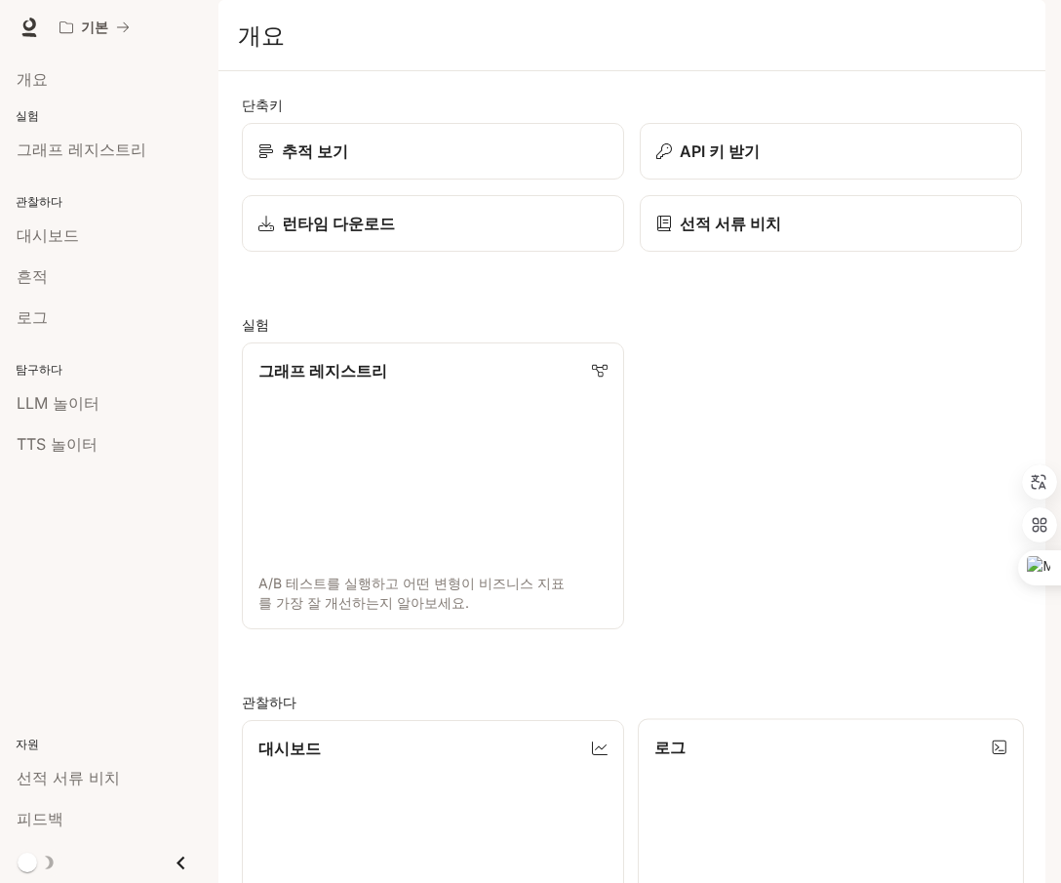
scroll to position [780, 0]
click at [1020, 22] on img "button" at bounding box center [1018, 27] width 27 height 27
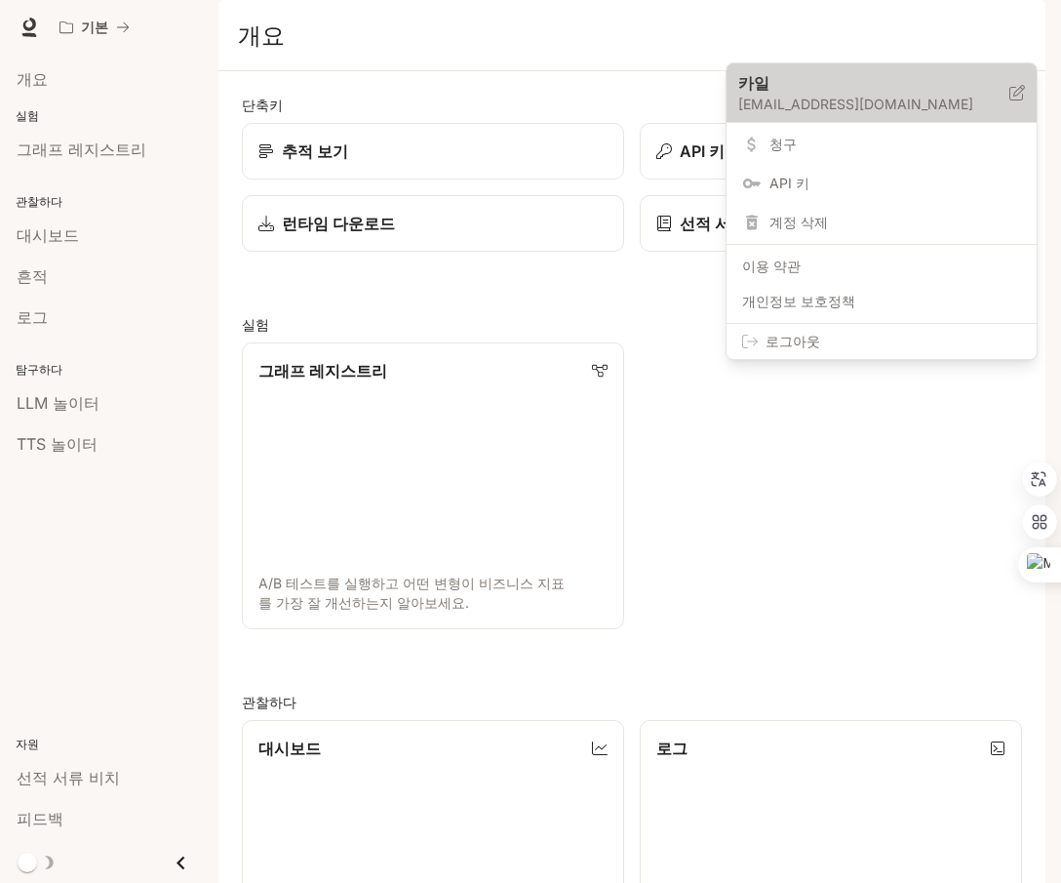
click at [1020, 92] on icon at bounding box center [1017, 93] width 16 height 16
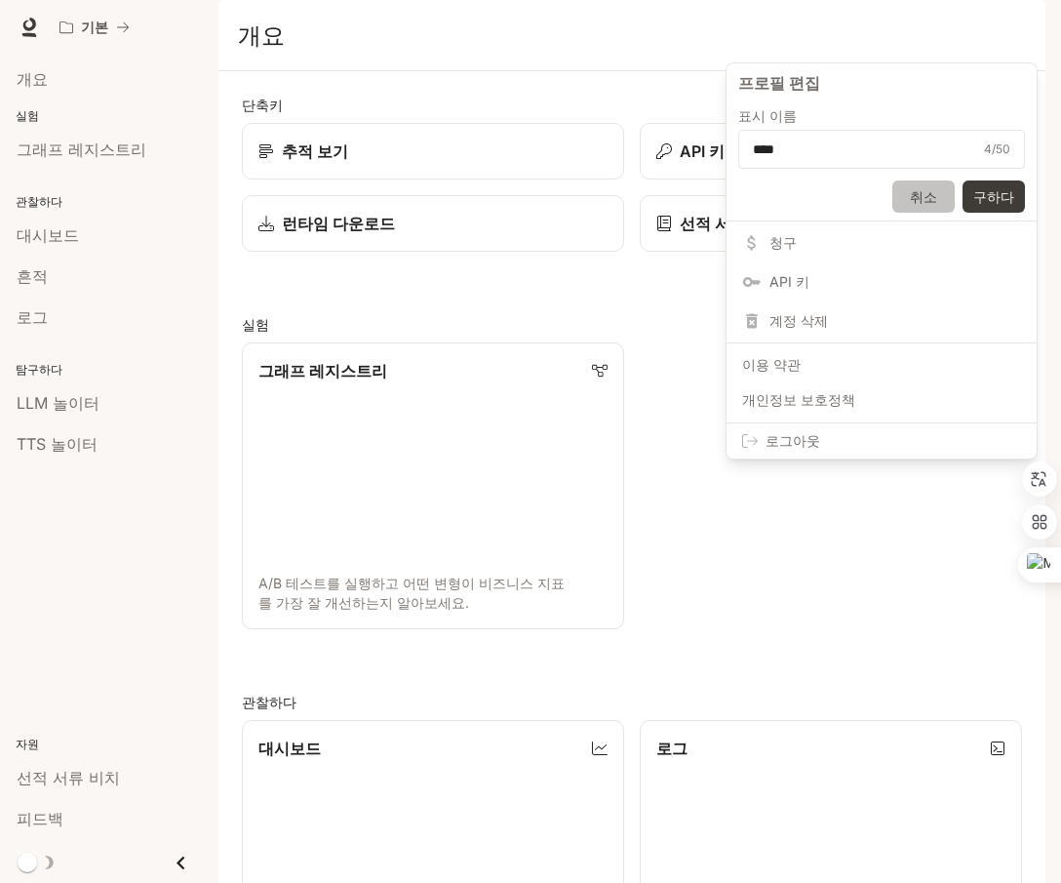
click at [924, 200] on font "취소" at bounding box center [923, 196] width 27 height 17
